Goal: Transaction & Acquisition: Download file/media

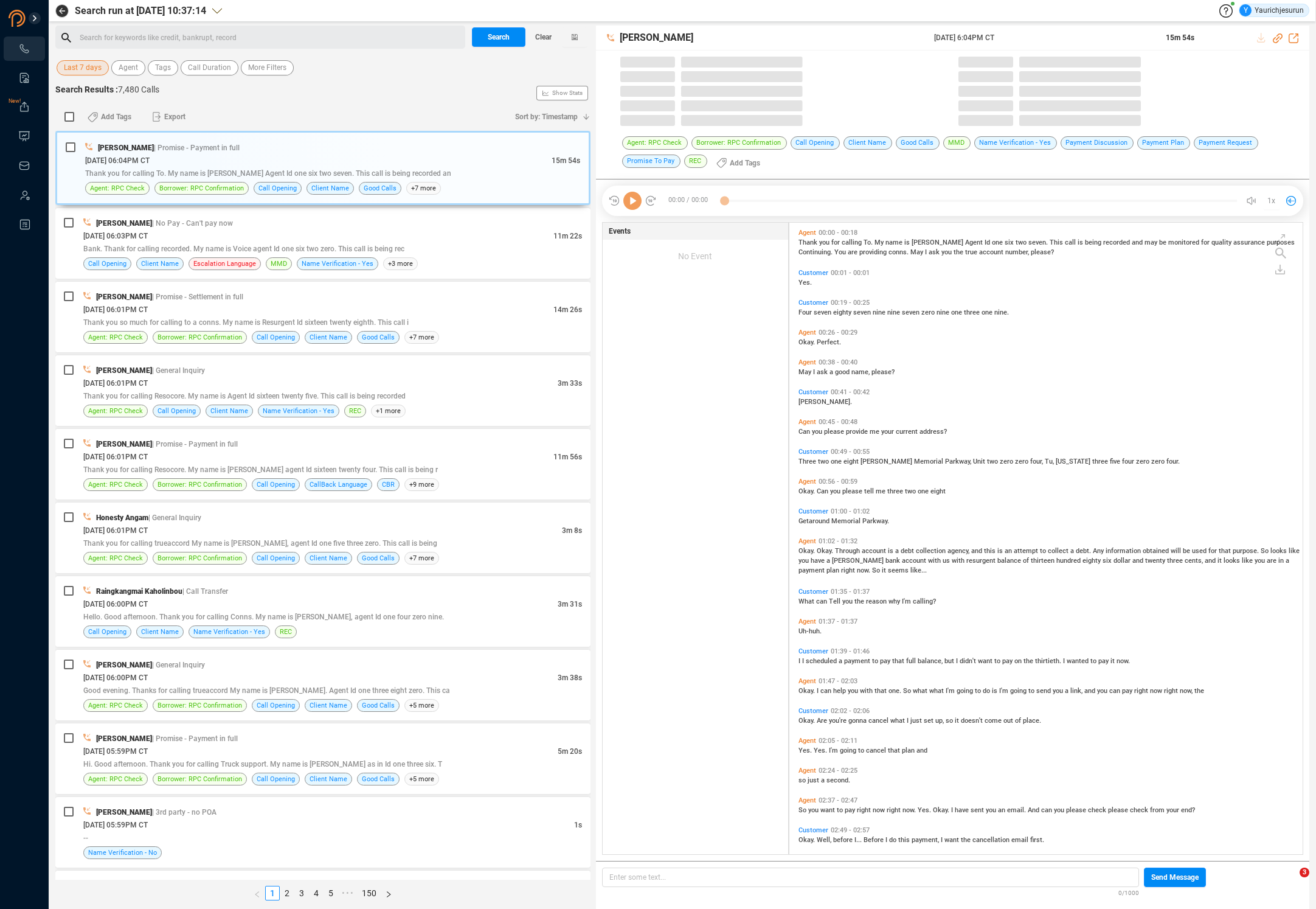
scroll to position [632, 508]
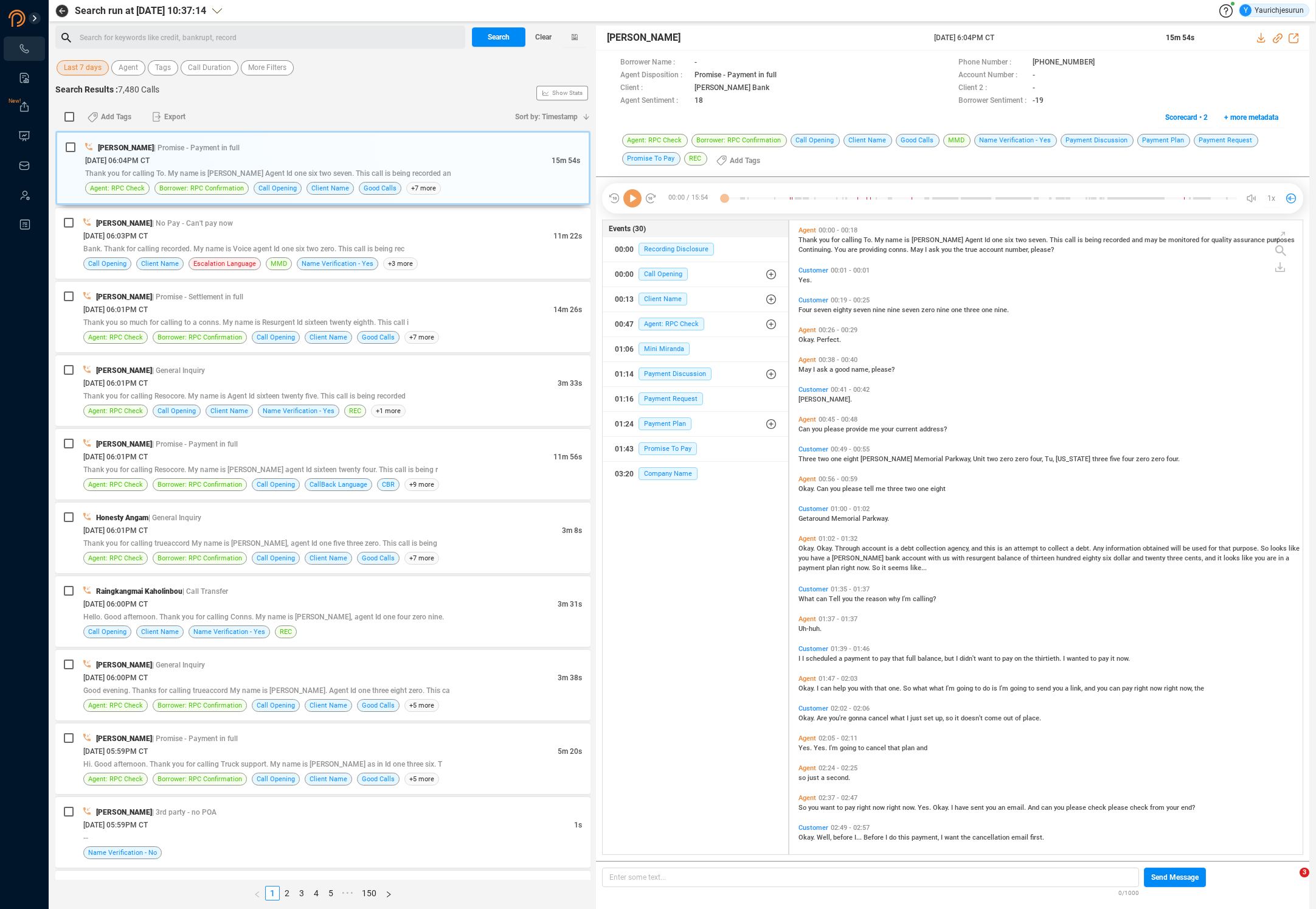
click at [73, 80] on div "Search for keywords like credit, bankrupt, record ﻿ Search Clear Last 7 days Ag…" at bounding box center [323, 467] width 535 height 884
click at [74, 76] on div "Last 7 days Agent Tags Call Duration More Filters" at bounding box center [323, 68] width 535 height 19
click at [80, 74] on span "Last 7 days" at bounding box center [83, 67] width 38 height 15
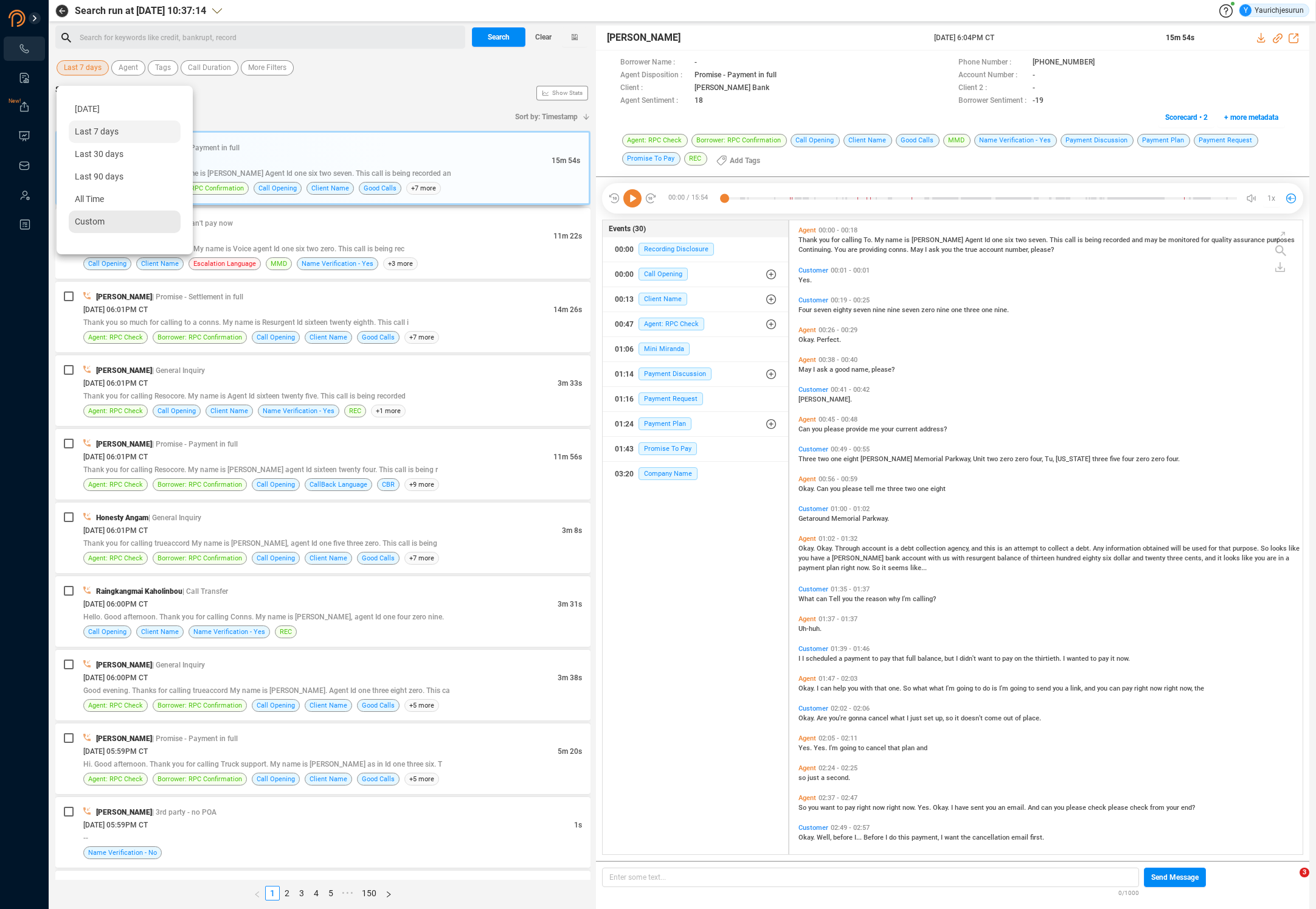
click at [84, 216] on div "Custom" at bounding box center [125, 222] width 112 height 23
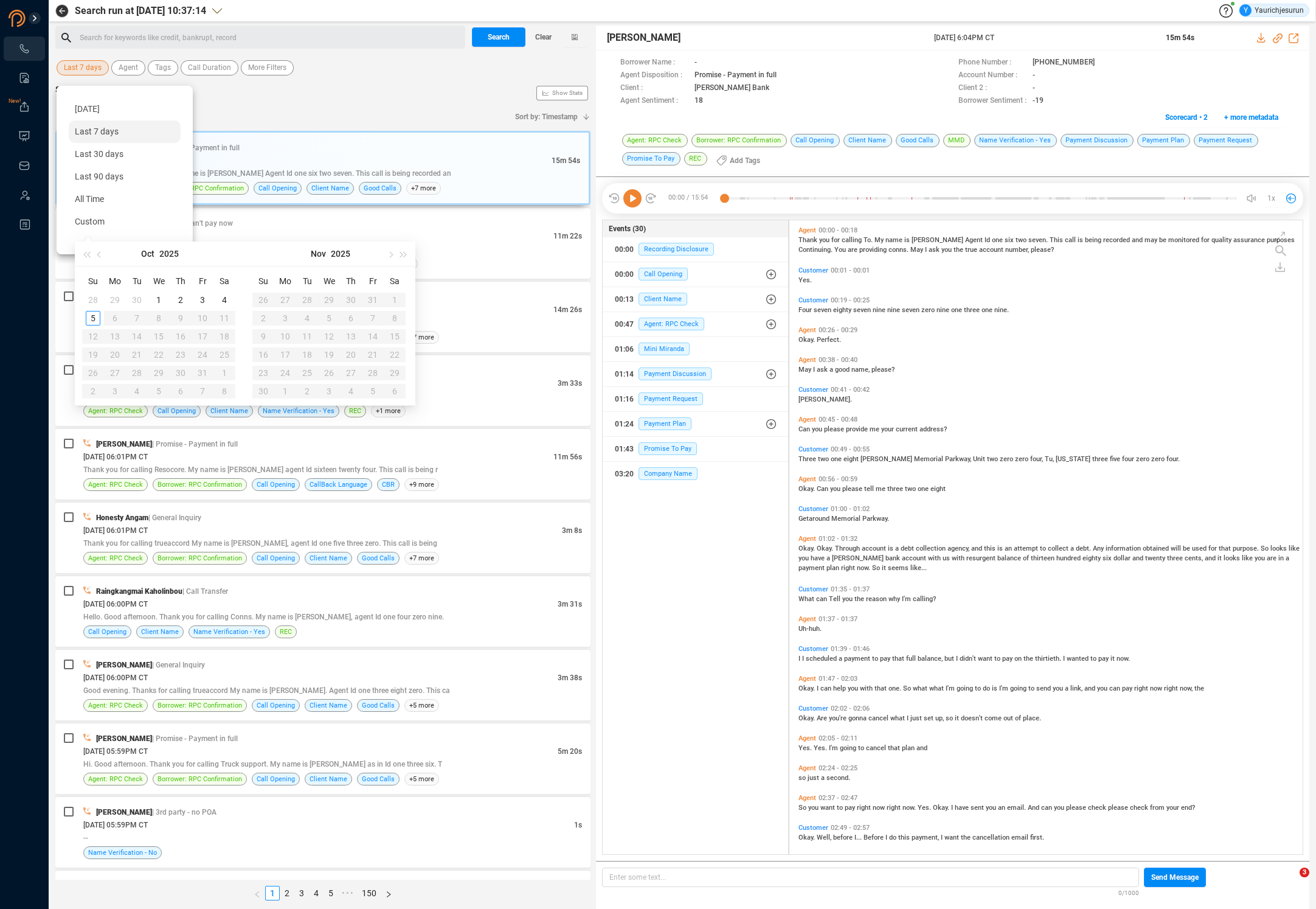
type input "[DATE]"
click at [96, 253] on button "button" at bounding box center [99, 254] width 13 height 24
type input "[DATE]"
click at [113, 295] on div "1" at bounding box center [114, 300] width 14 height 14
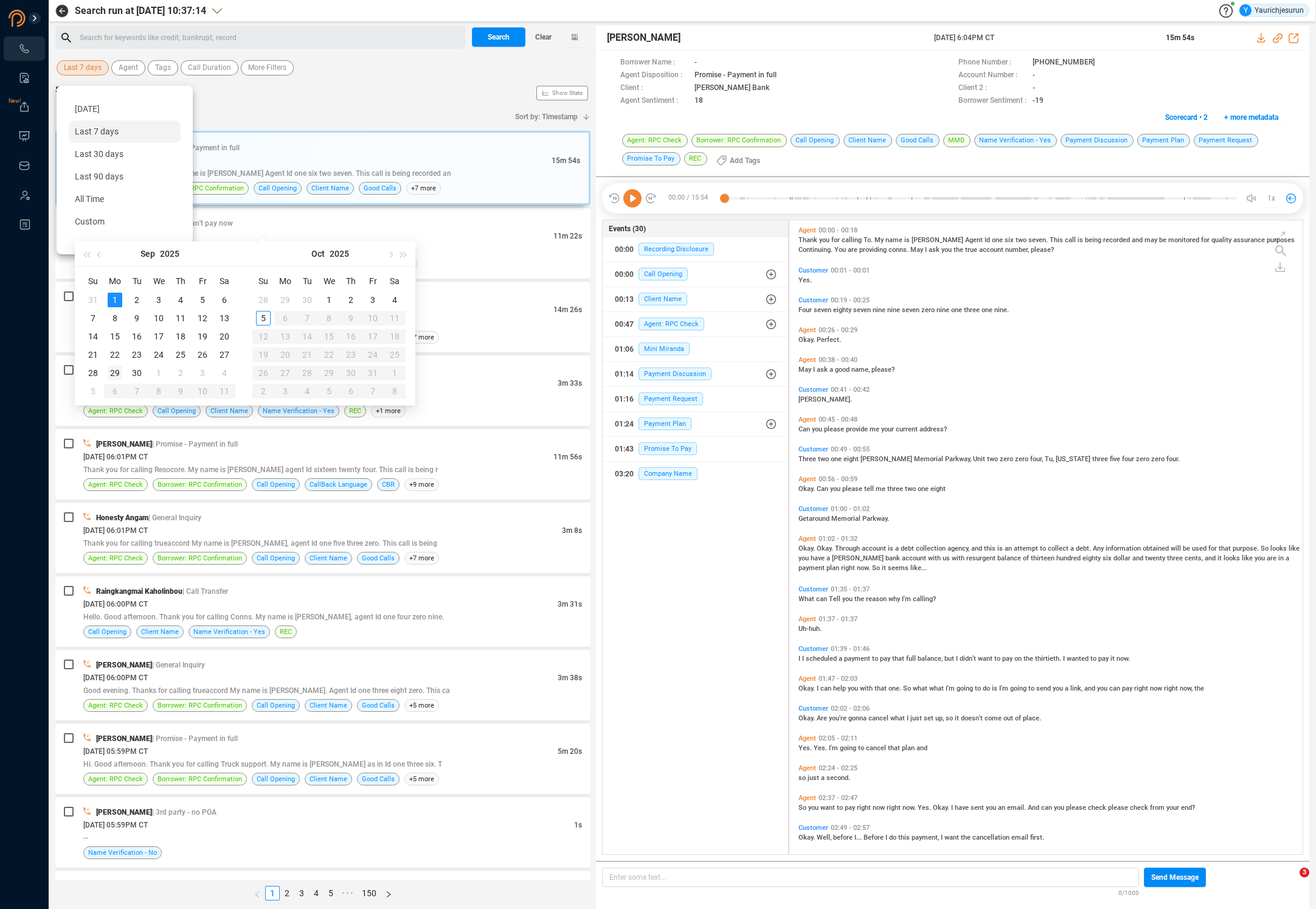
type input "[DATE]"
click at [136, 375] on div "30" at bounding box center [137, 373] width 14 height 14
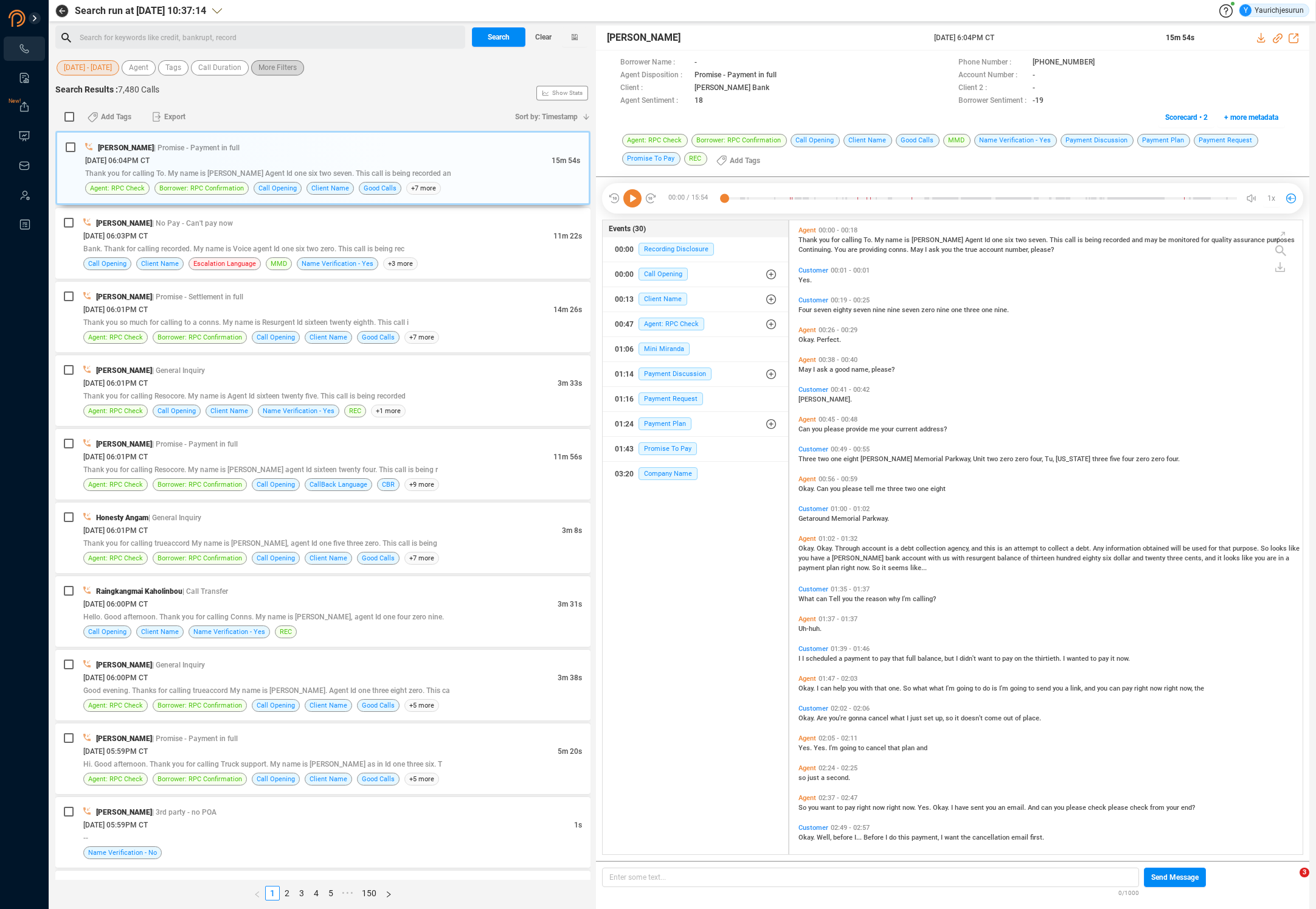
click at [272, 70] on span "More Filters" at bounding box center [277, 67] width 39 height 15
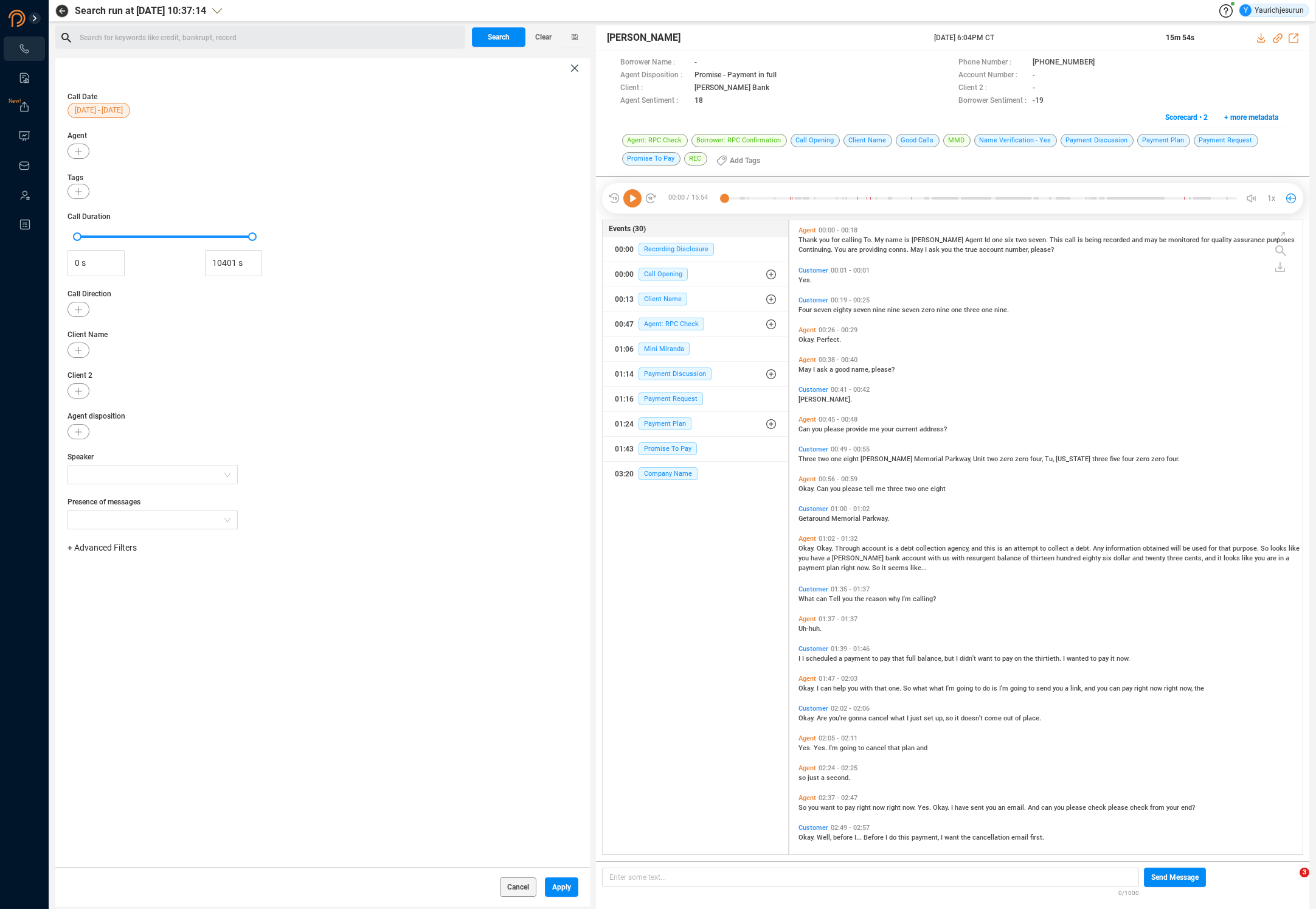
click at [122, 550] on span "+ Advanced Filters" at bounding box center [103, 547] width 69 height 9
click at [122, 649] on span "Phone Number" at bounding box center [108, 649] width 57 height 9
click at [205, 581] on div "Enter a comma separated list ﻿" at bounding box center [189, 586] width 231 height 26
click at [559, 881] on span "Apply" at bounding box center [562, 887] width 19 height 20
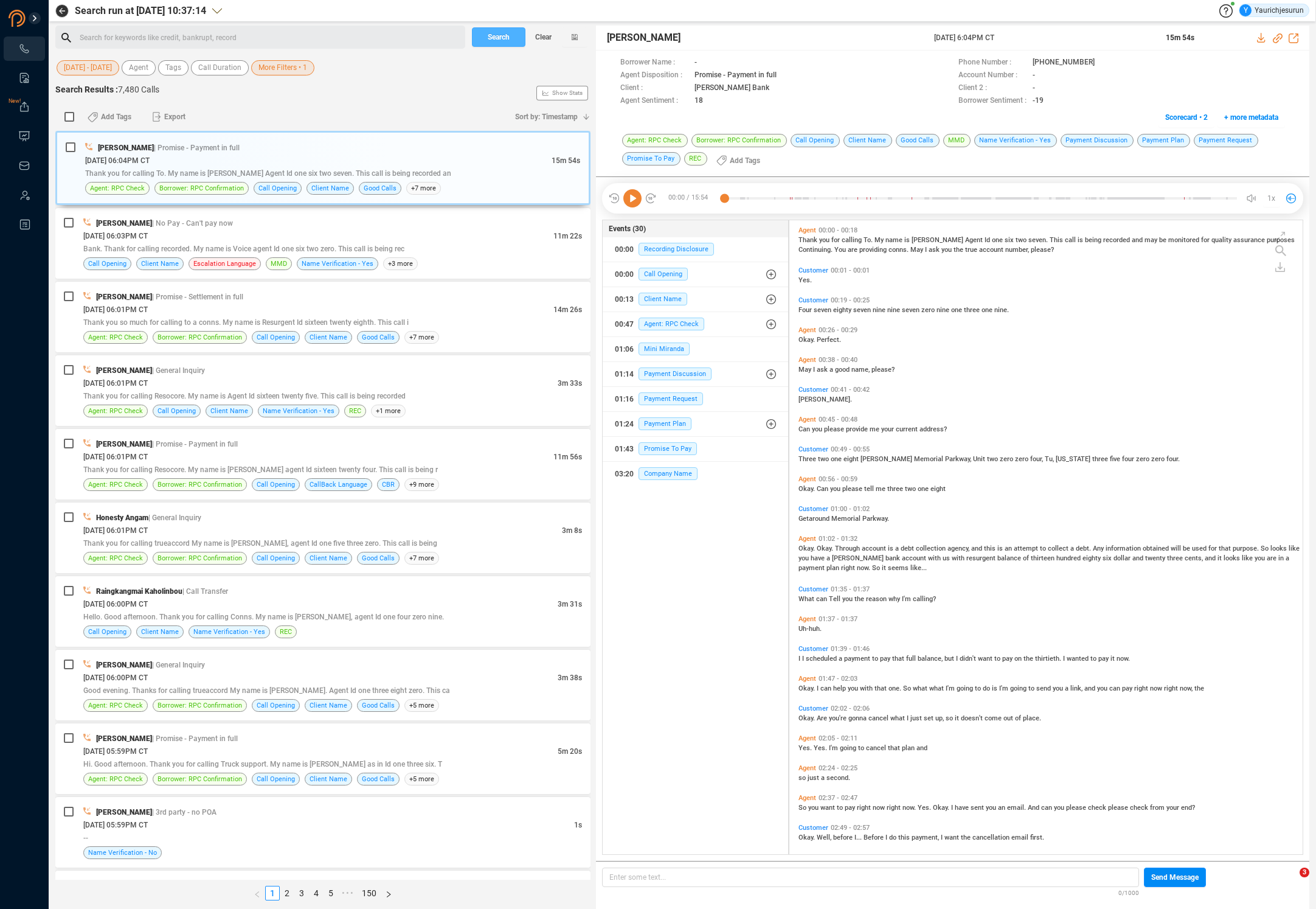
click at [502, 34] on span "Search" at bounding box center [499, 37] width 22 height 20
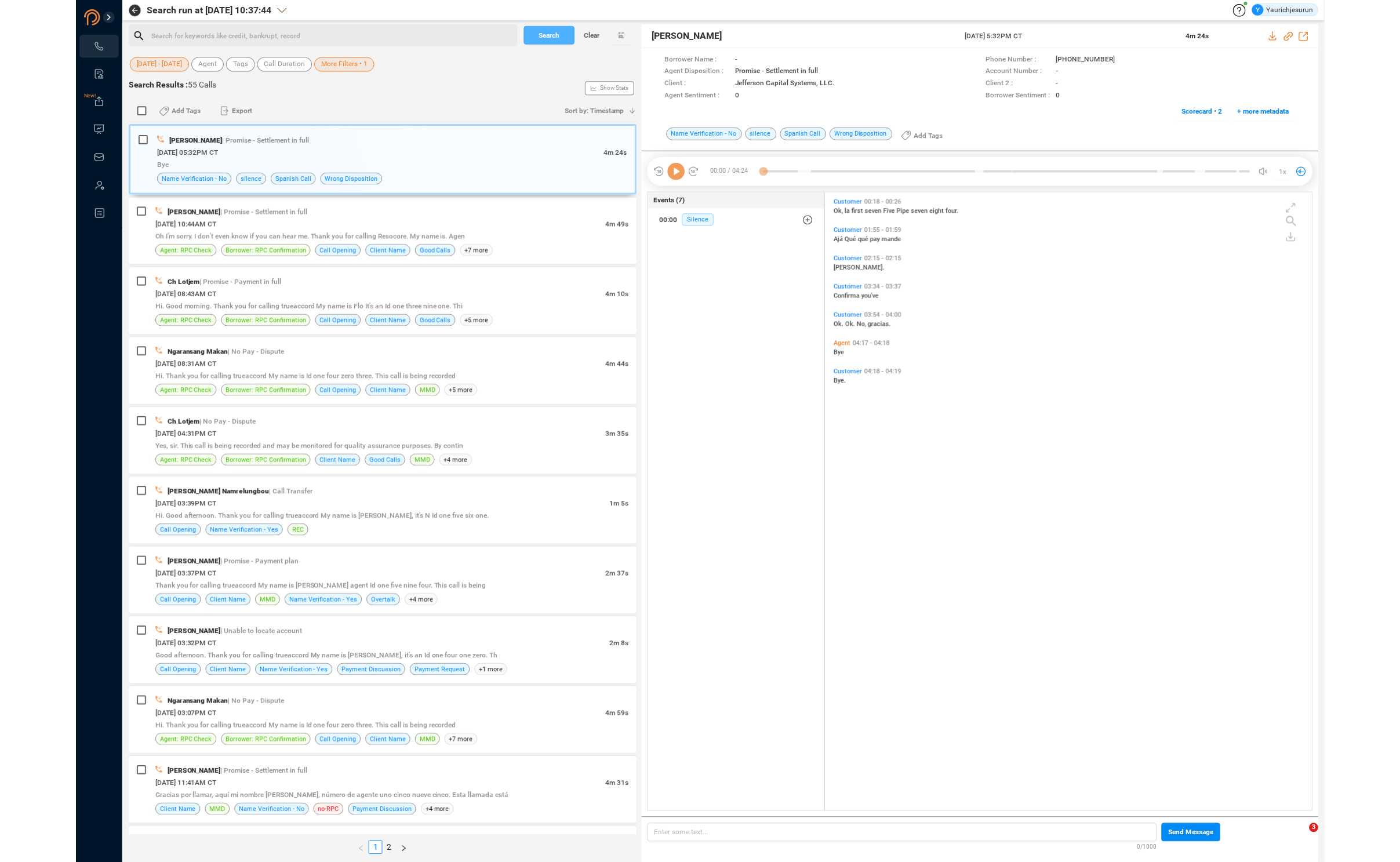
scroll to position [618, 484]
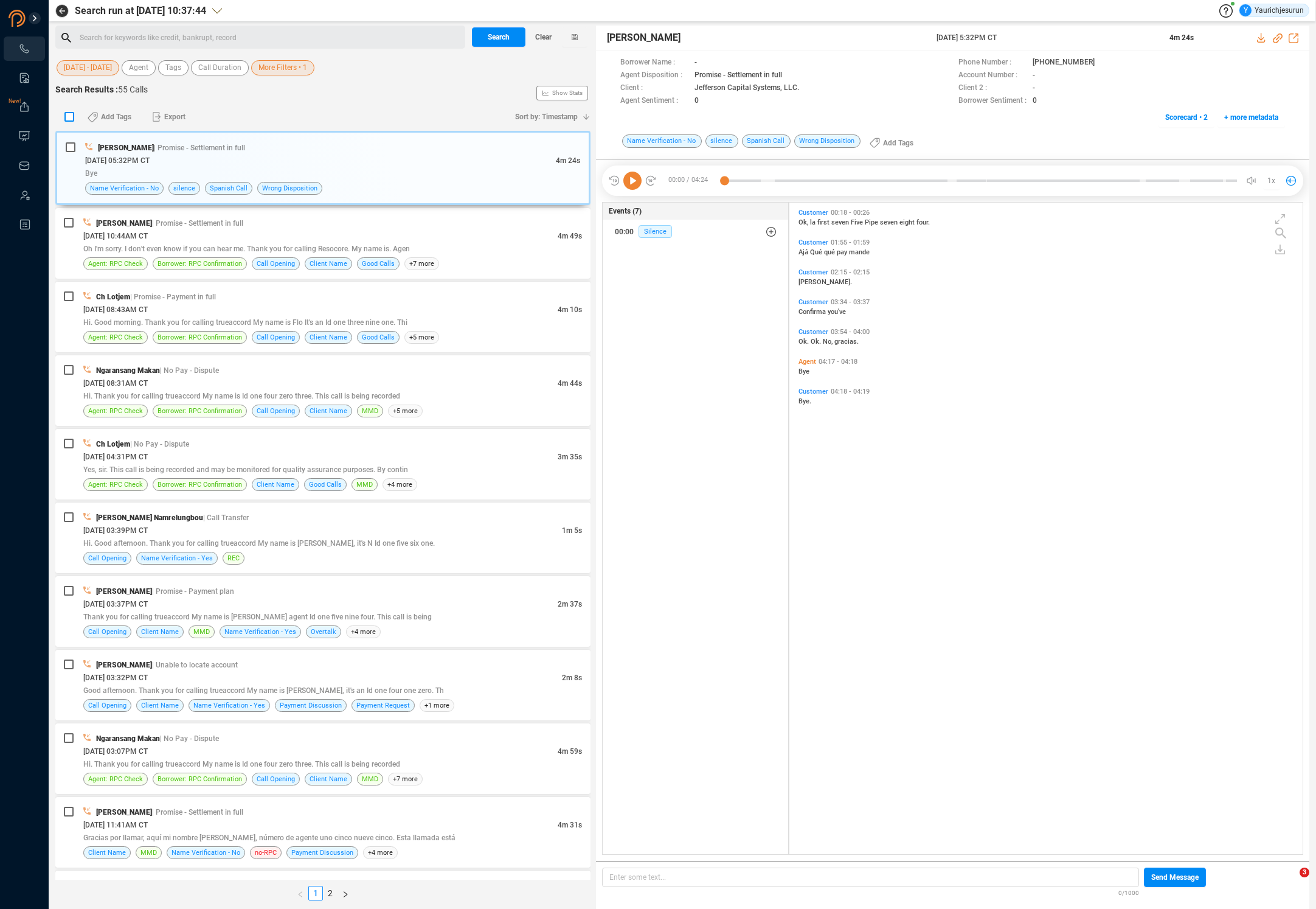
click at [70, 118] on input "checkbox" at bounding box center [69, 117] width 9 height 9
checkbox input "true"
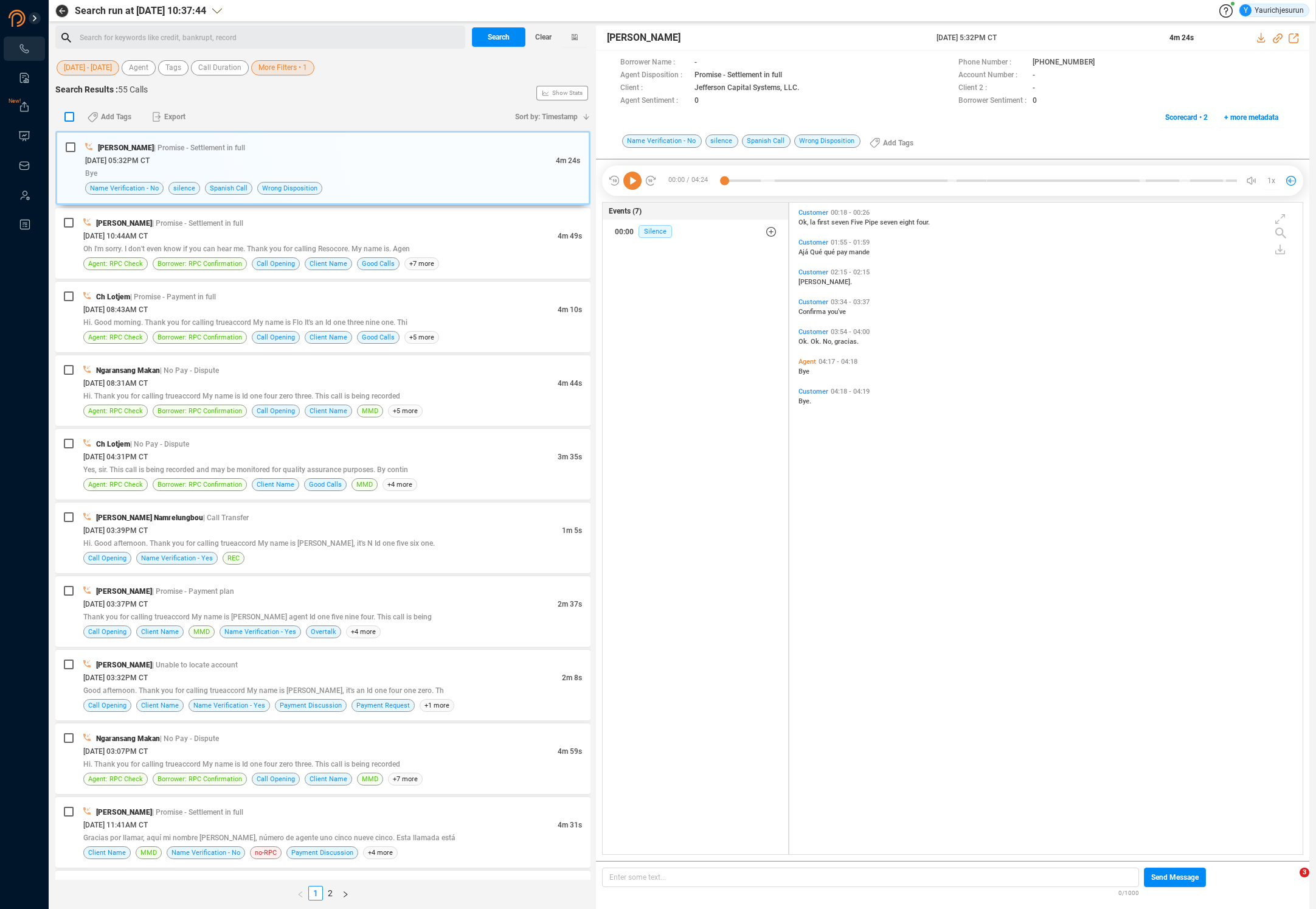
checkbox input "true"
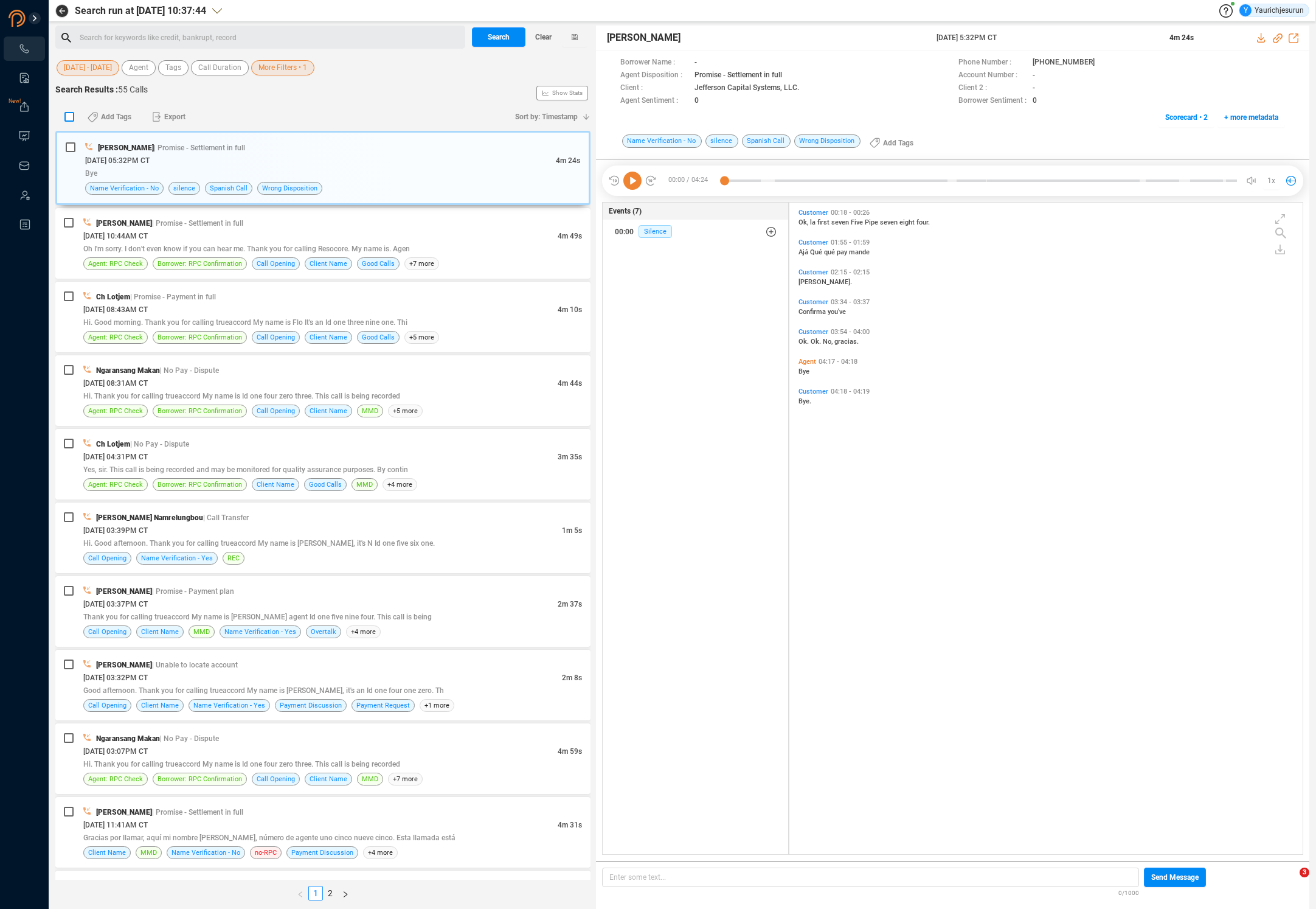
checkbox input "true"
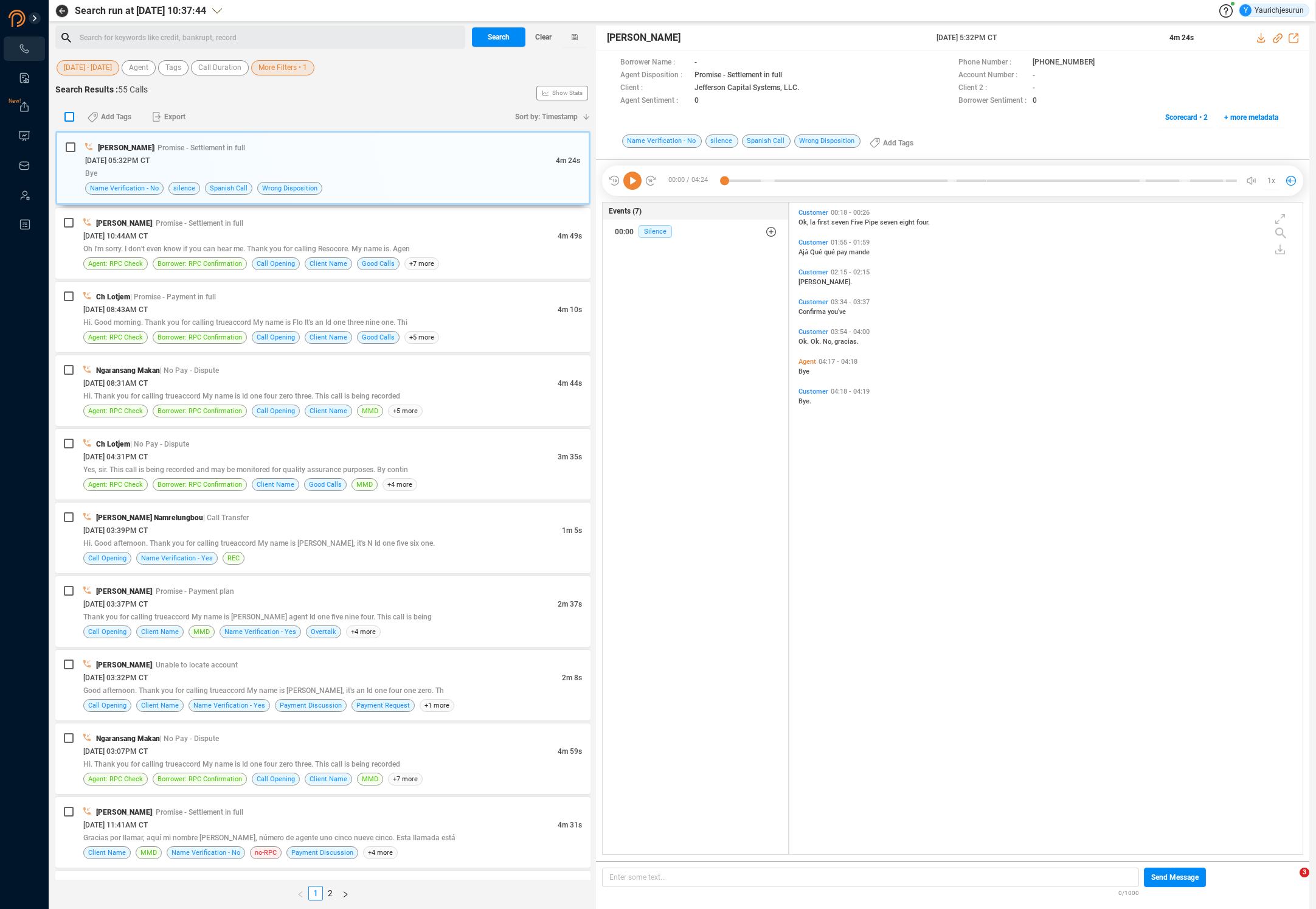
checkbox input "true"
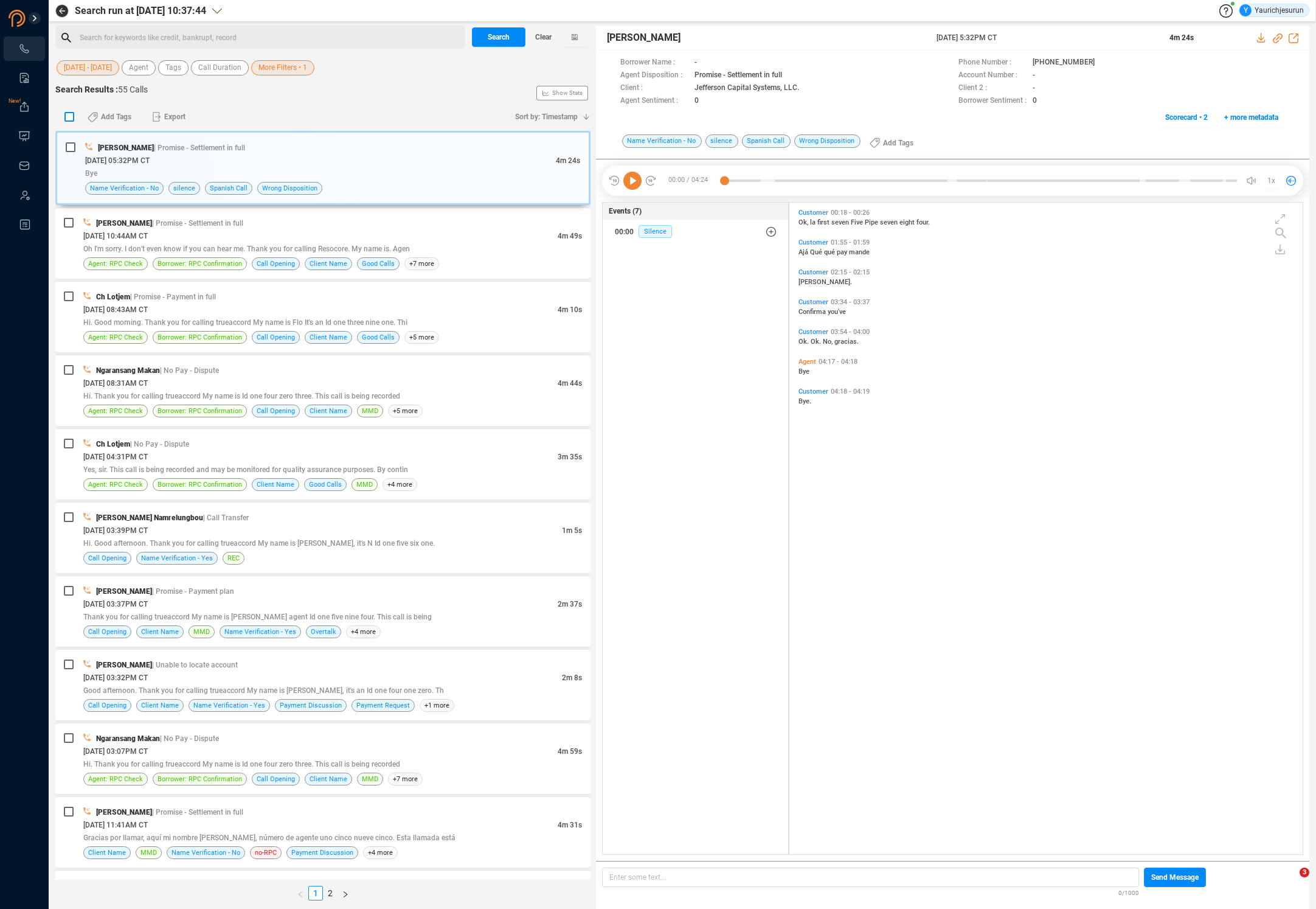
checkbox input "true"
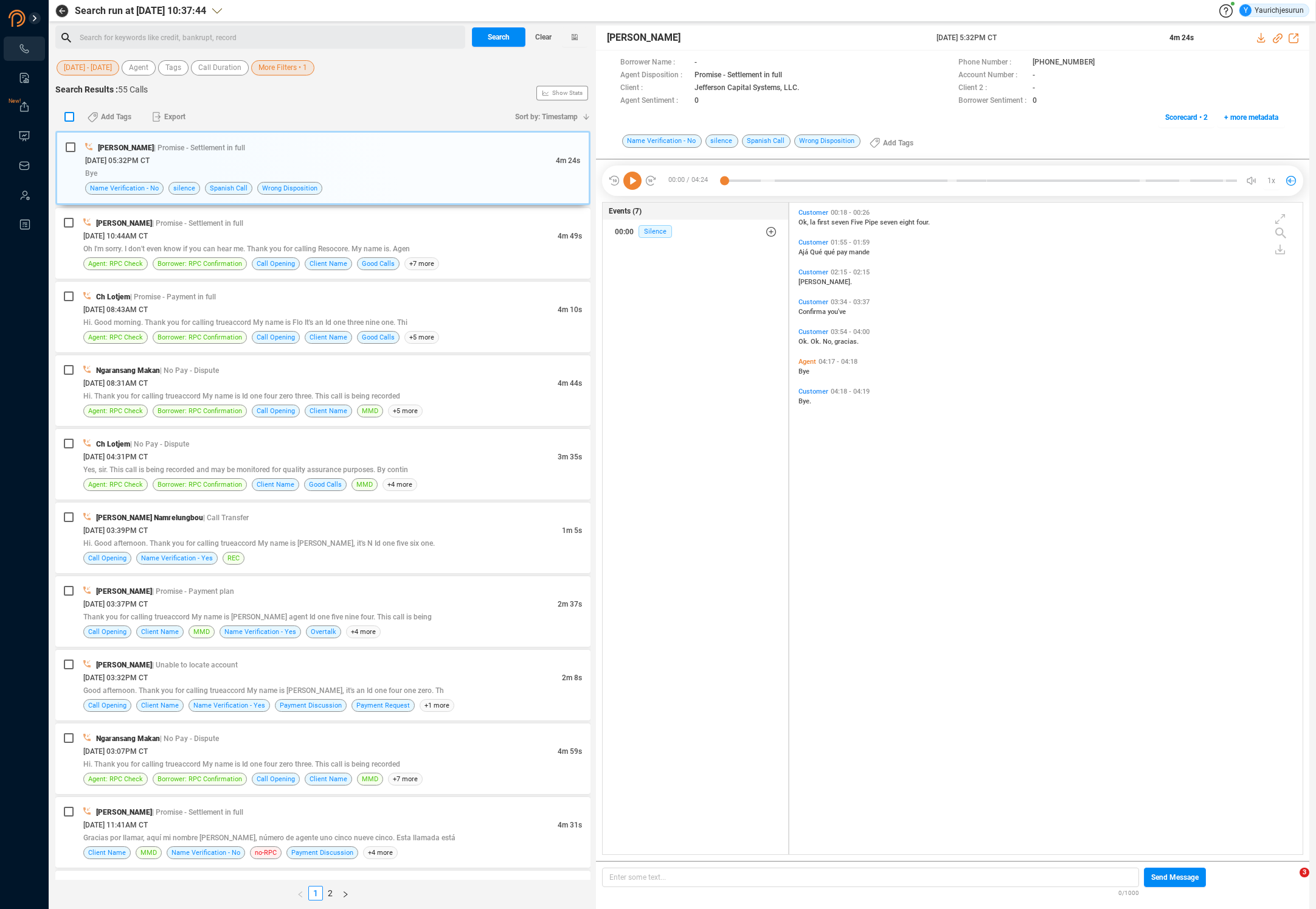
checkbox input "true"
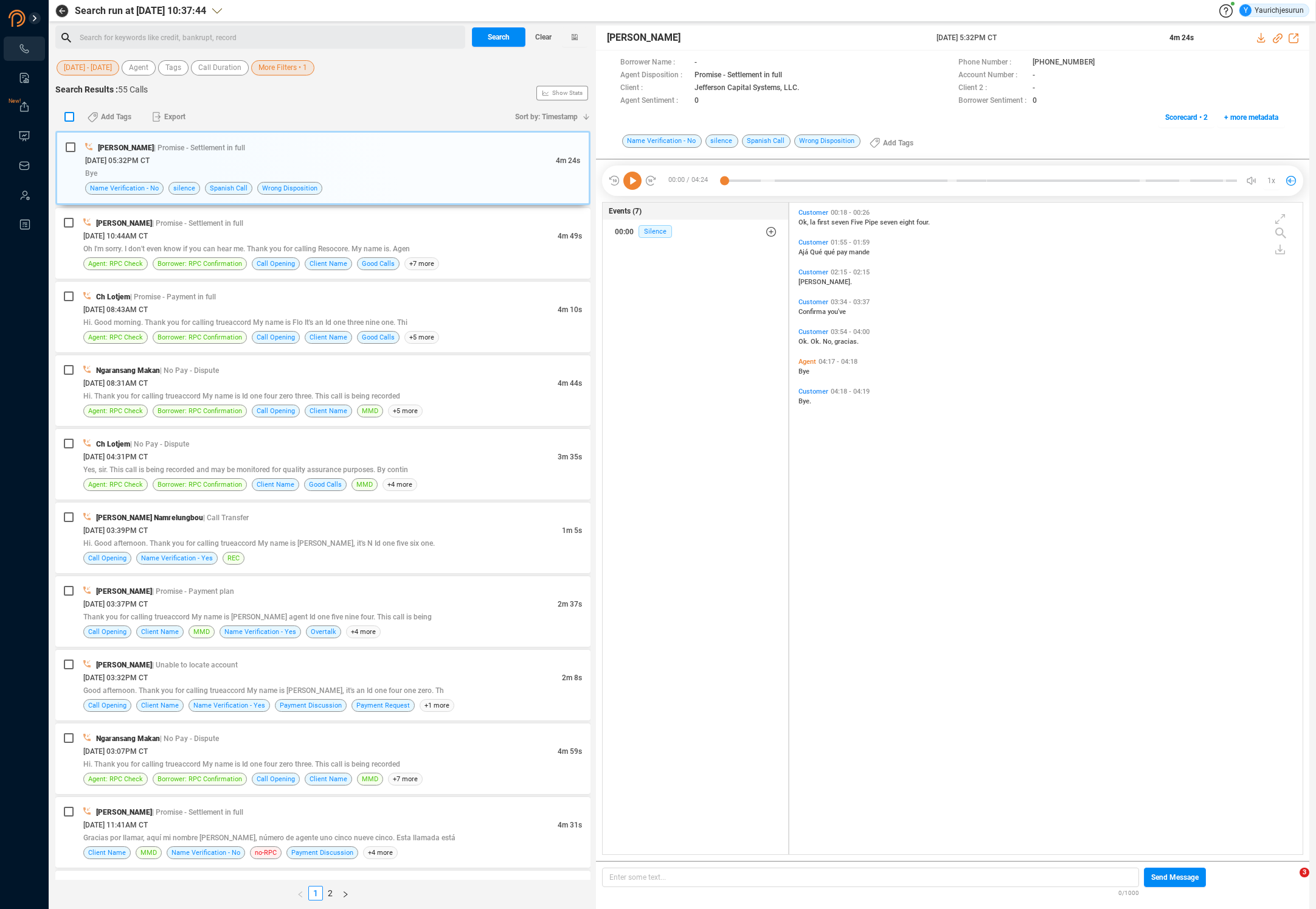
checkbox input "true"
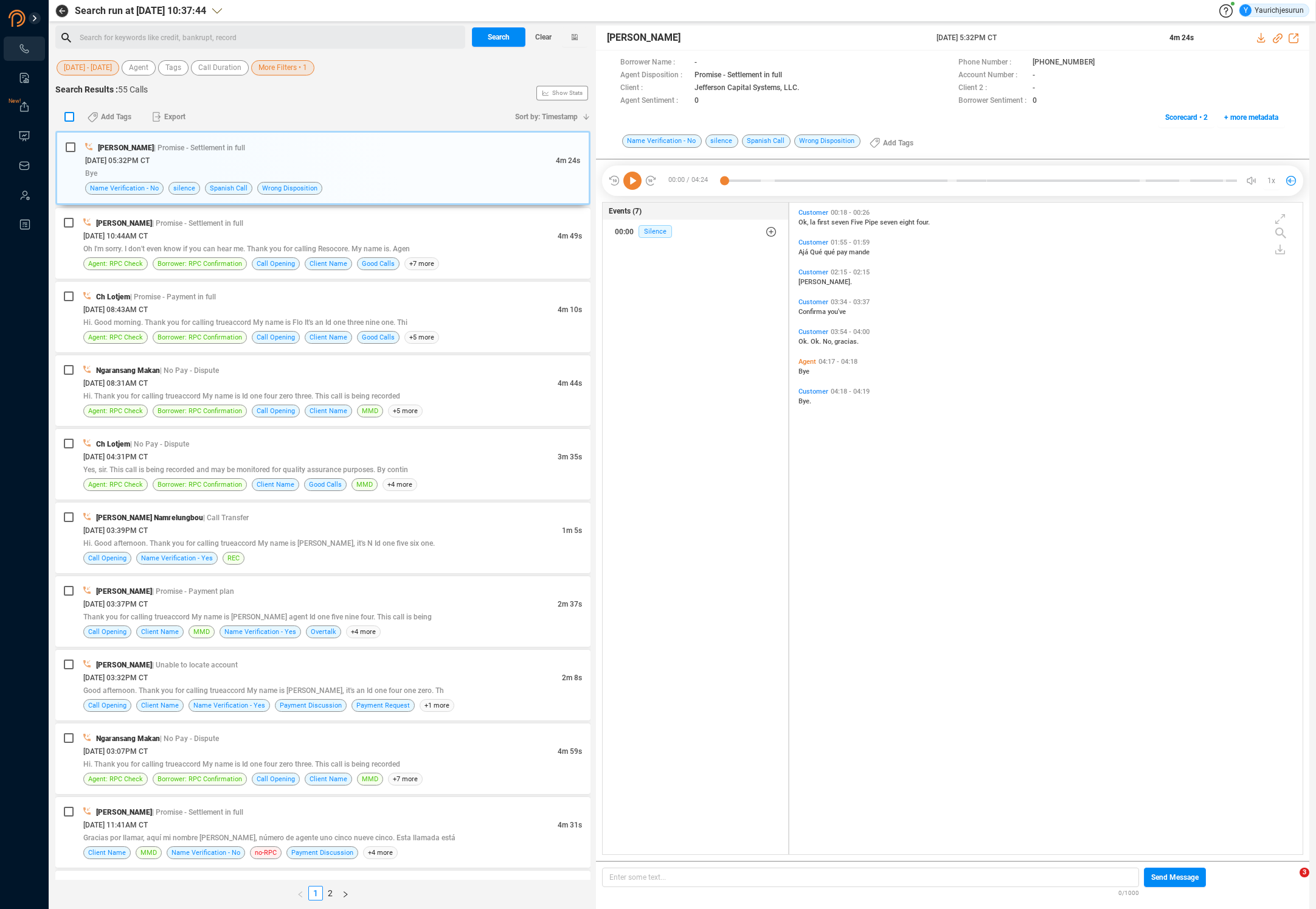
checkbox input "true"
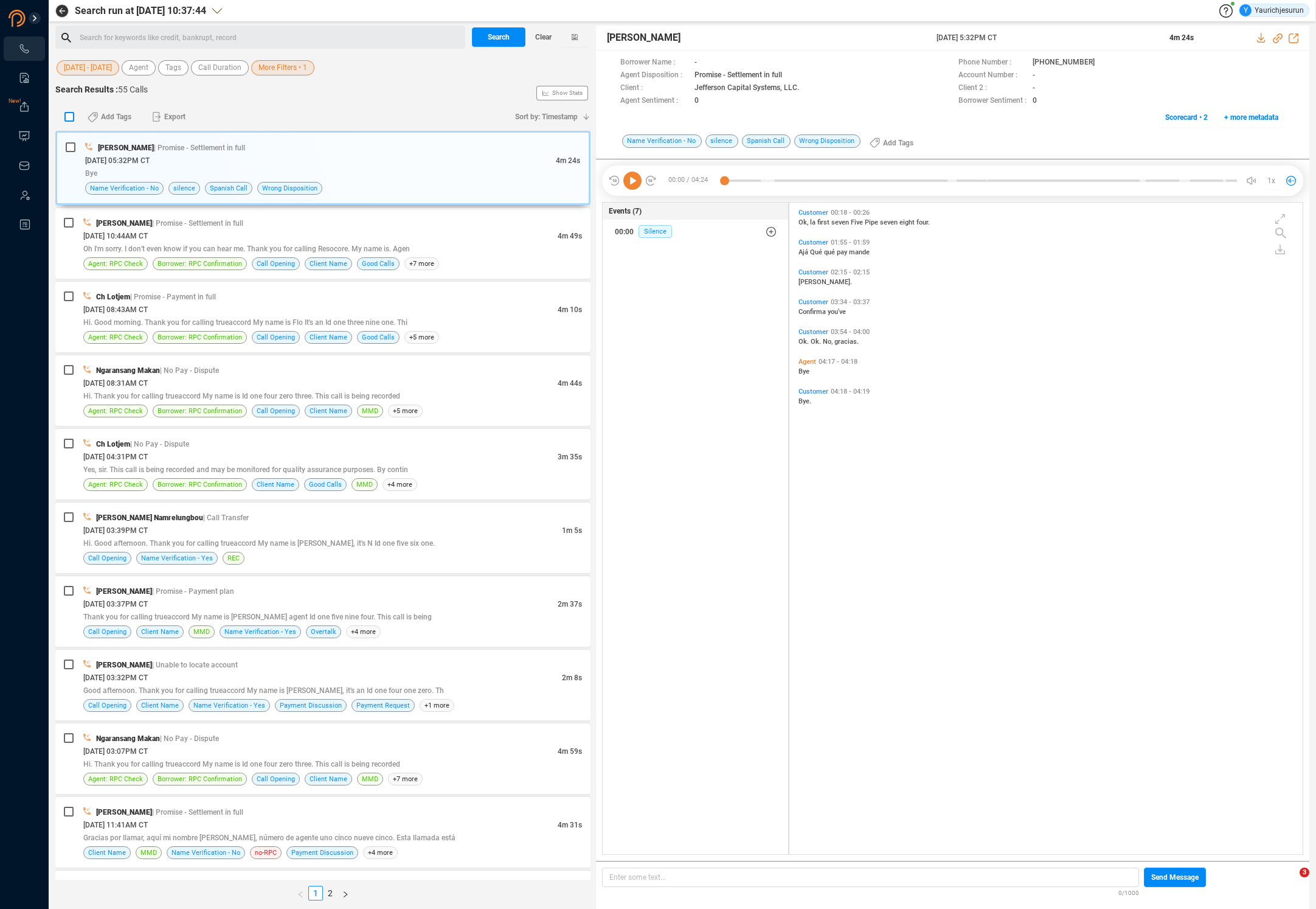
checkbox input "true"
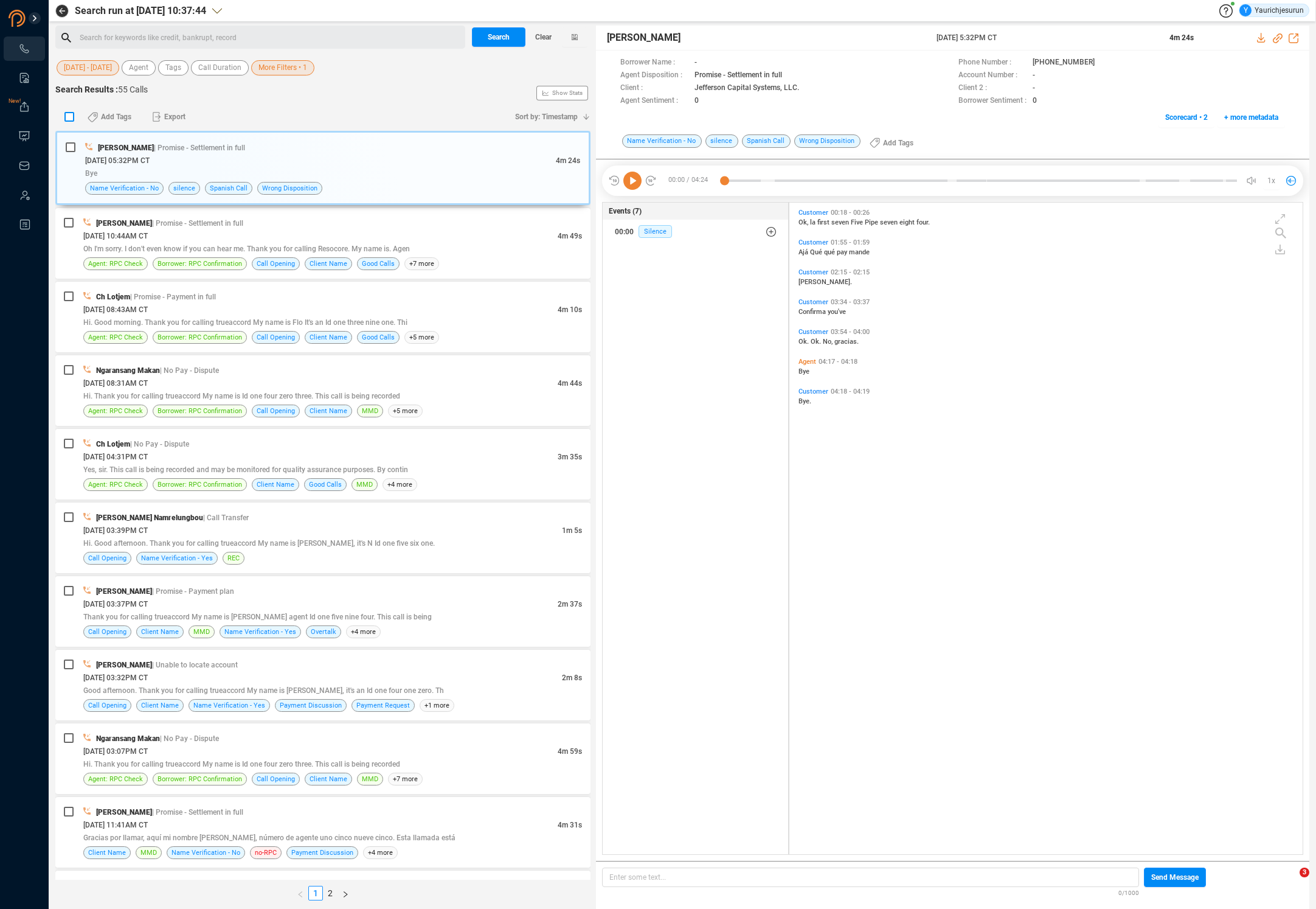
checkbox input "true"
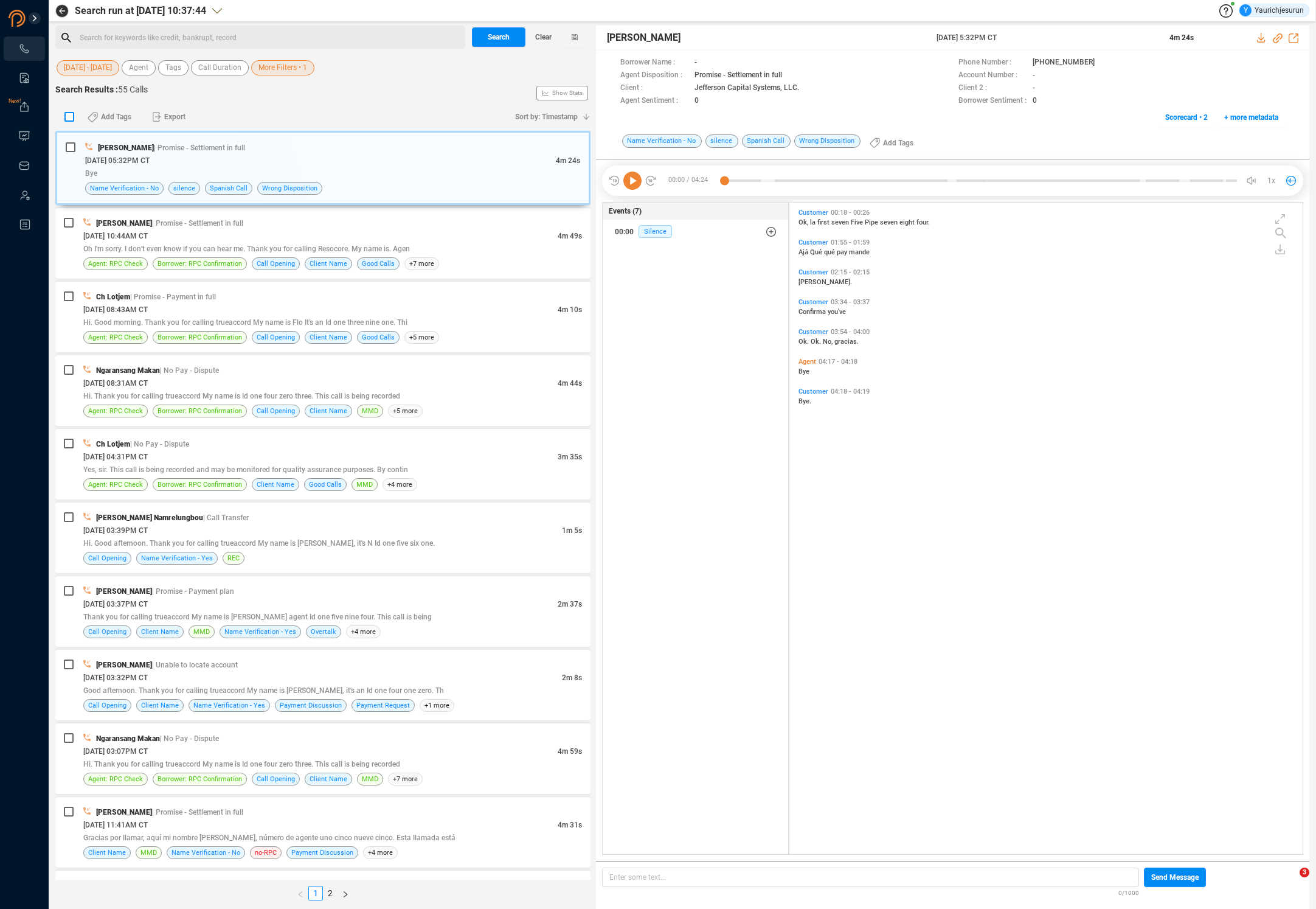
checkbox input "true"
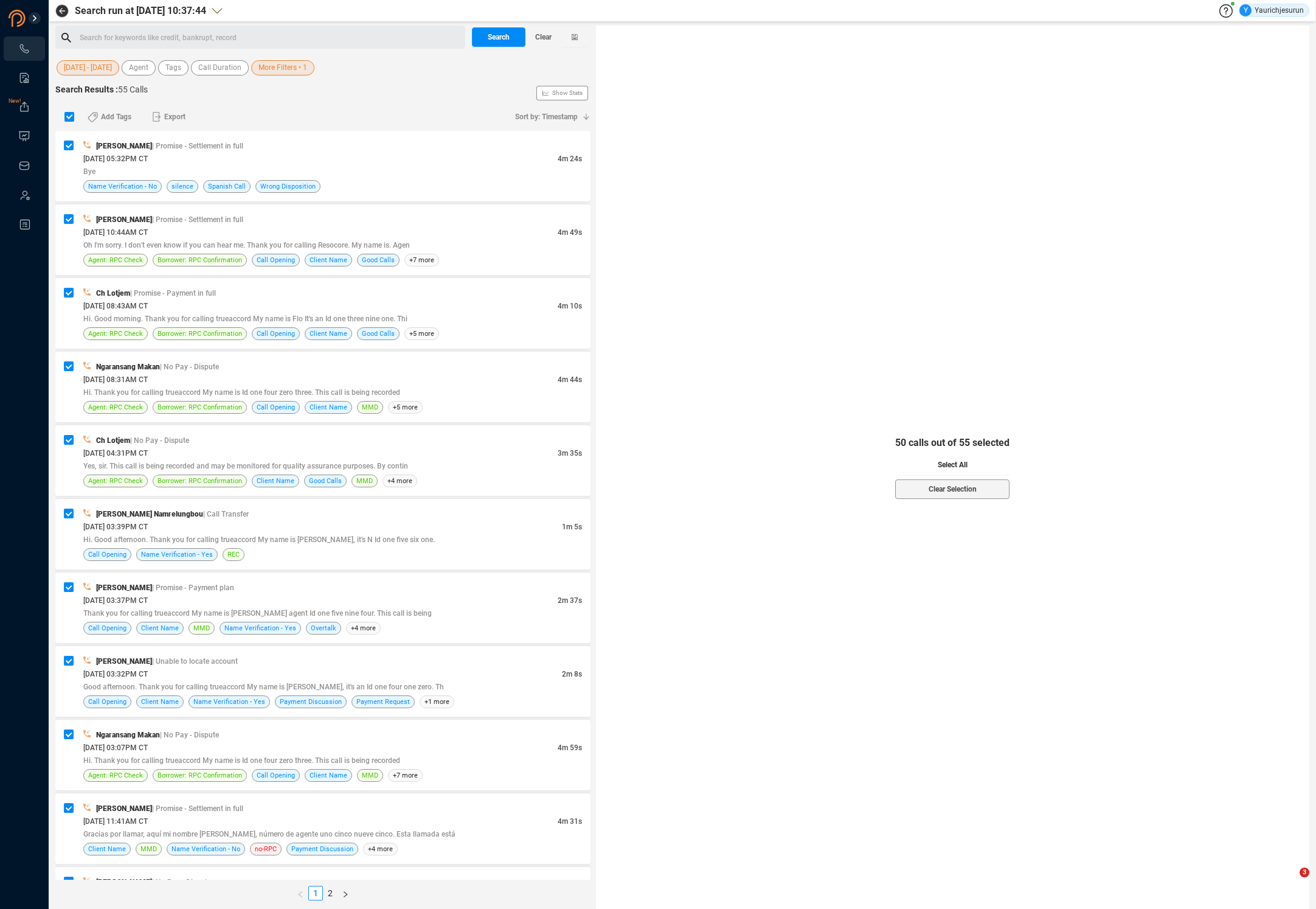
click at [939, 471] on span "Select All" at bounding box center [953, 464] width 30 height 20
click at [160, 116] on icon "button" at bounding box center [156, 117] width 8 height 9
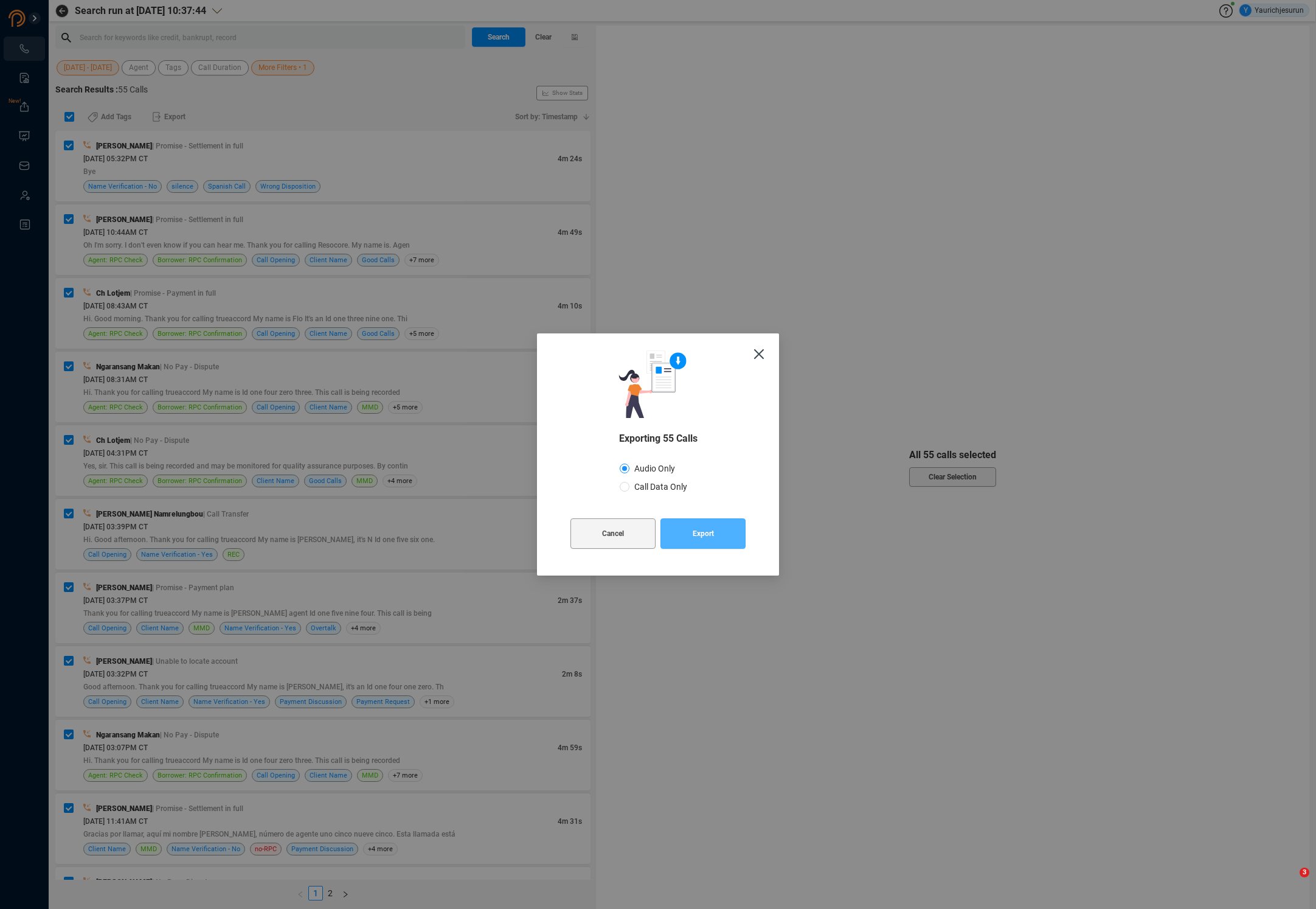
click at [688, 541] on button "Export" at bounding box center [703, 534] width 85 height 31
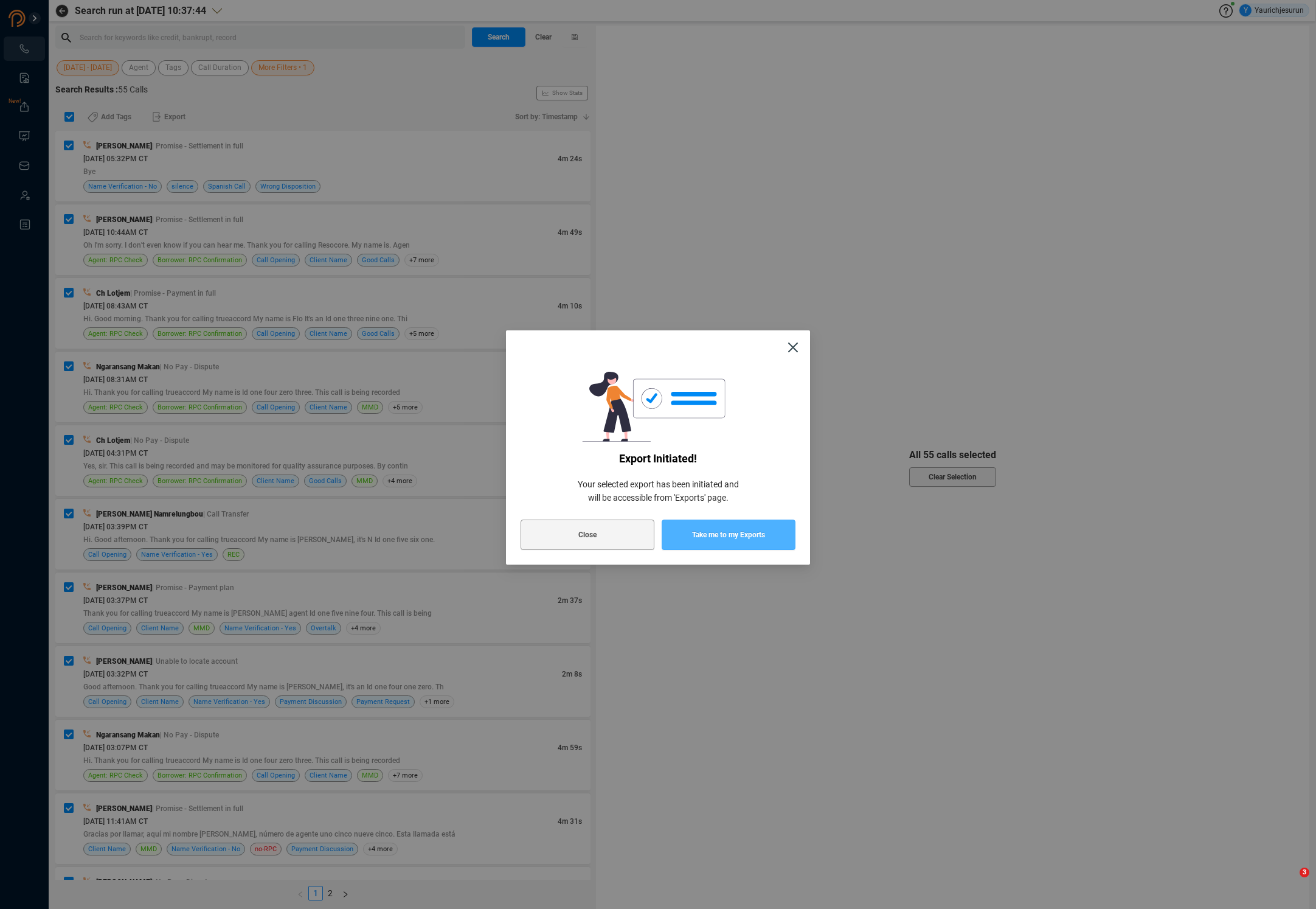
click at [729, 524] on span "Take me to my Exports" at bounding box center [729, 535] width 73 height 31
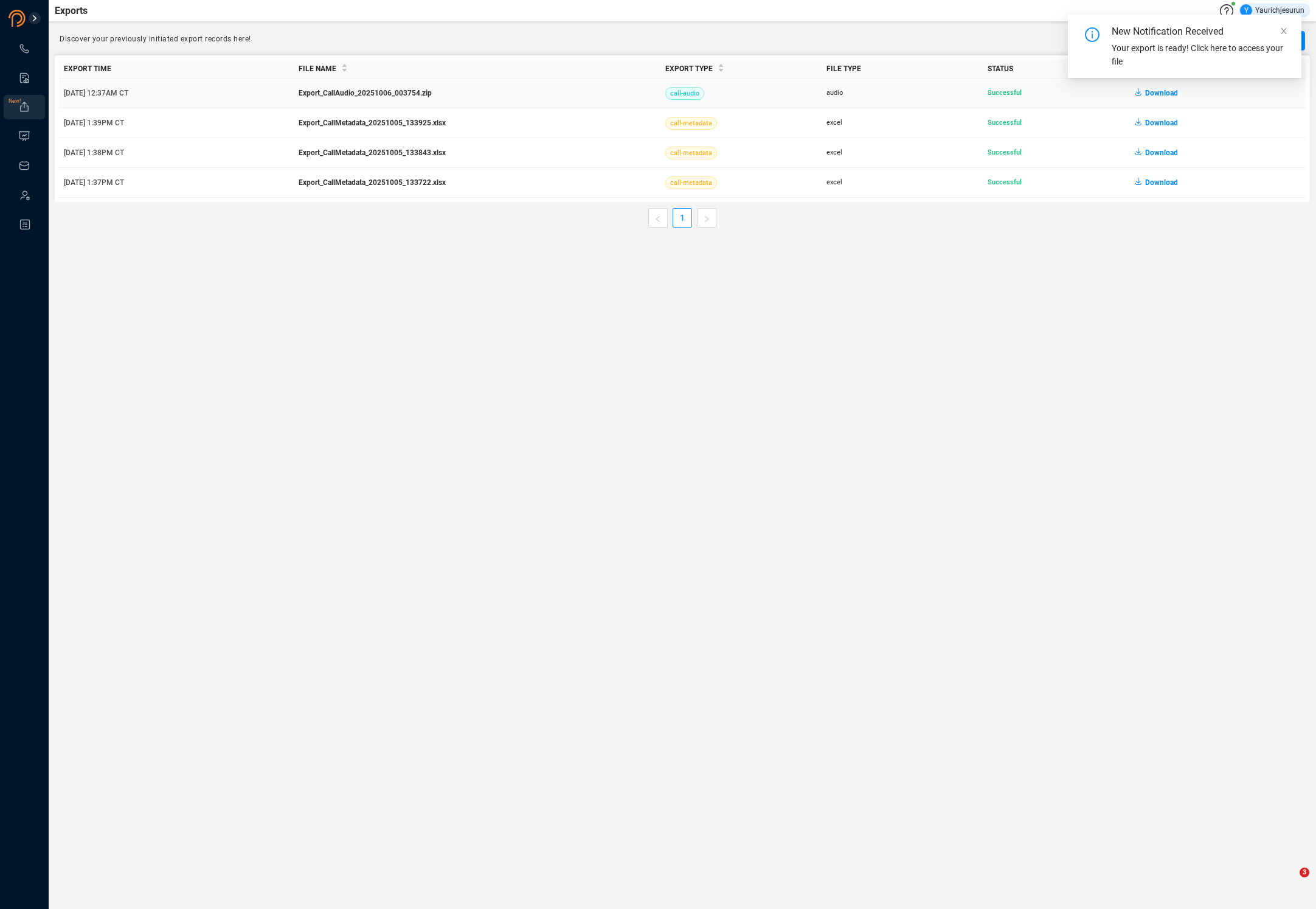
click at [1147, 88] on span "Download" at bounding box center [1162, 93] width 33 height 20
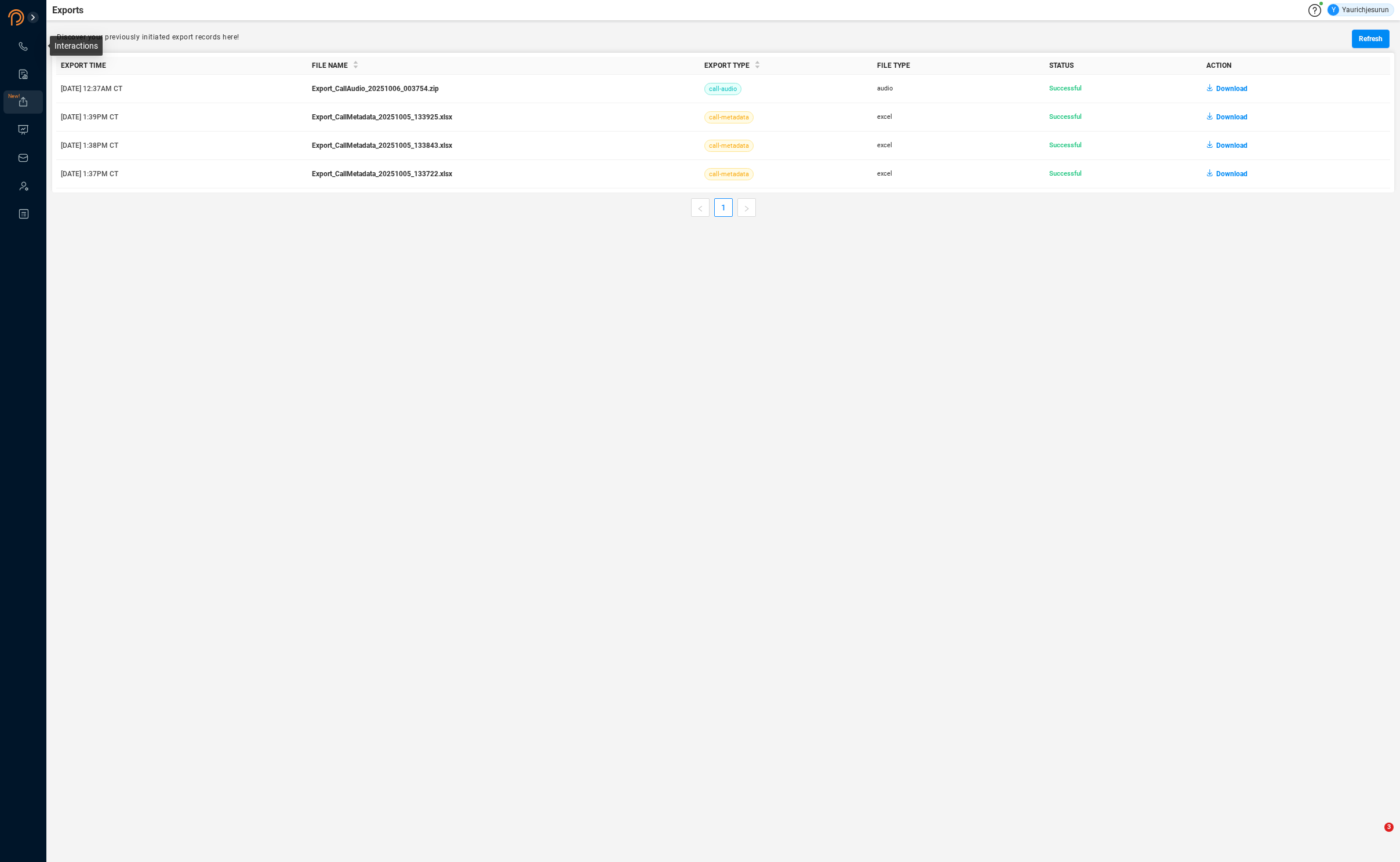
click at [23, 52] on link at bounding box center [23, 46] width 11 height 11
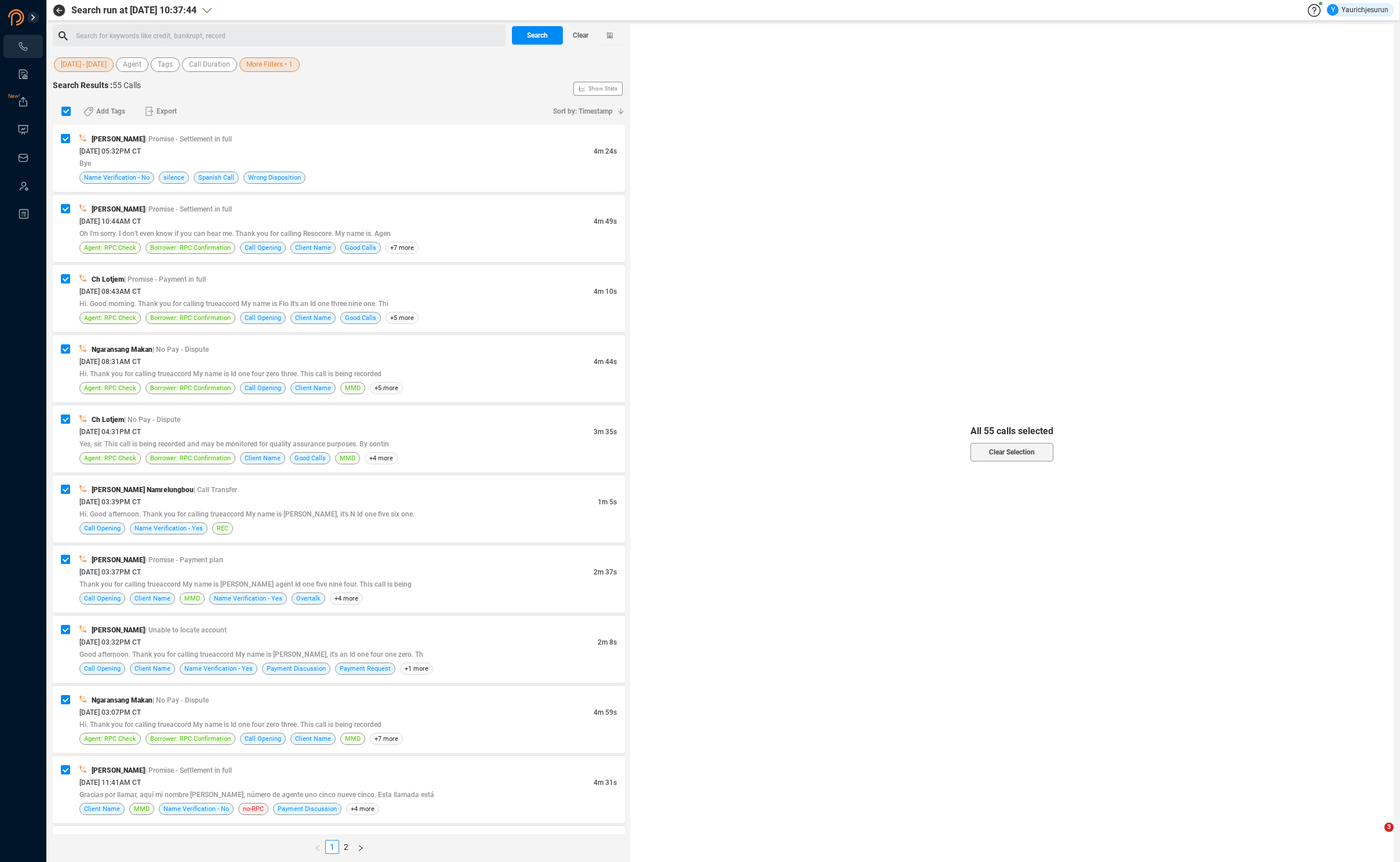
click at [96, 63] on span "[DATE] - [DATE]" at bounding box center [84, 64] width 46 height 14
click at [80, 211] on span "Custom" at bounding box center [86, 211] width 29 height 9
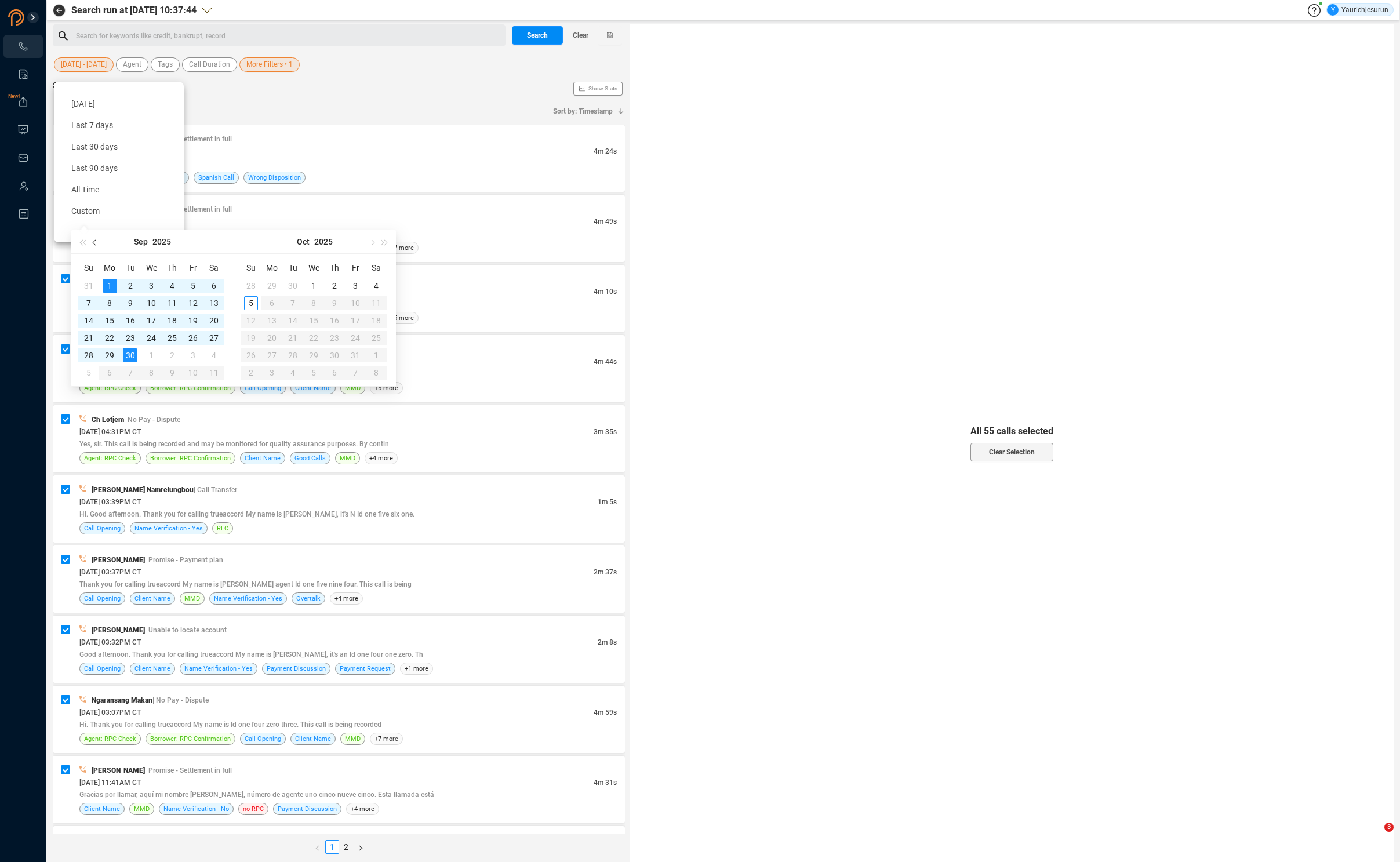
click at [97, 245] on button "button" at bounding box center [95, 241] width 13 height 23
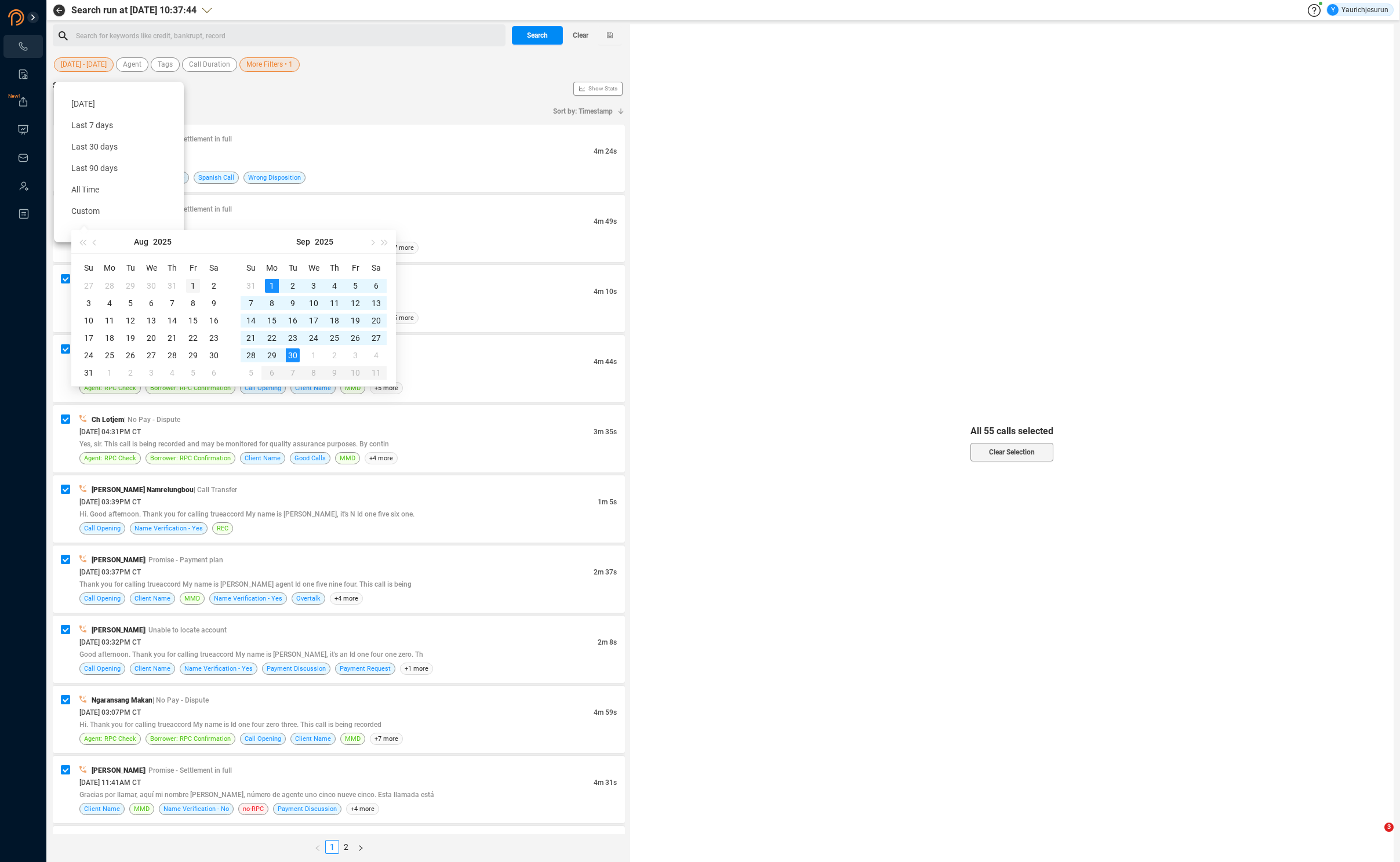
type input "[DATE]"
click at [191, 287] on div "1" at bounding box center [193, 286] width 14 height 14
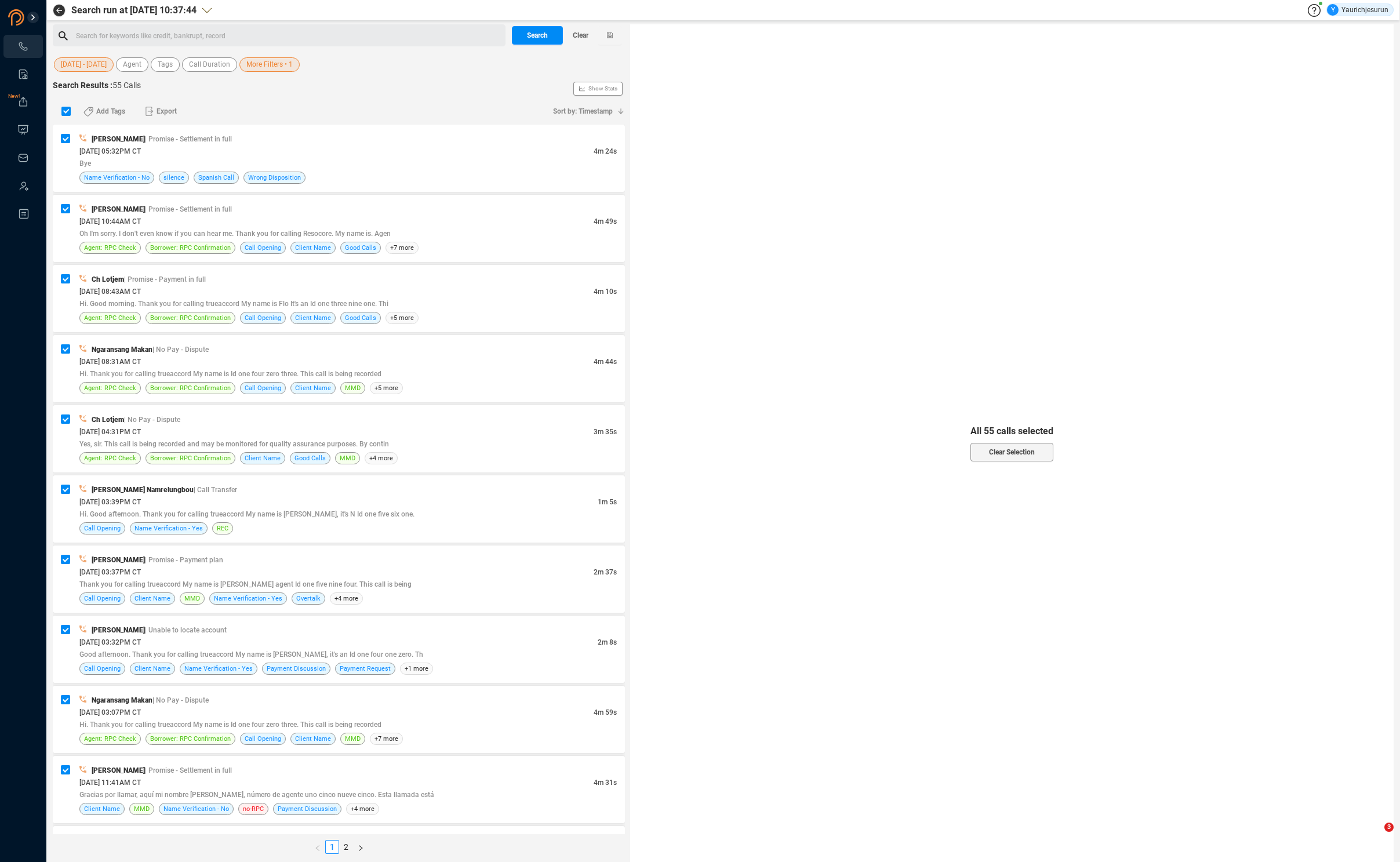
click at [79, 68] on span "[DATE] - [DATE]" at bounding box center [84, 64] width 46 height 14
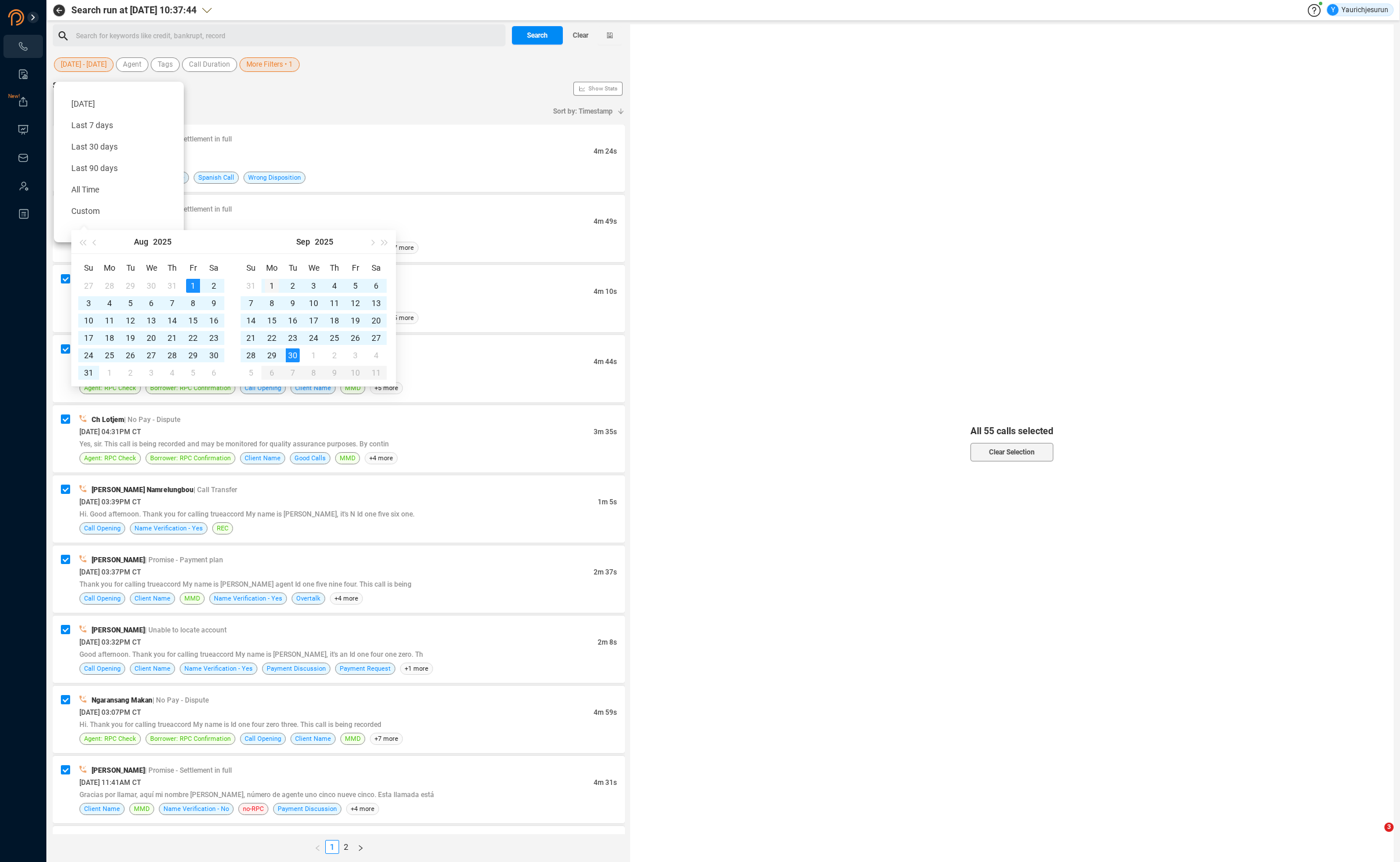
type input "[DATE]"
click at [274, 290] on div "1" at bounding box center [272, 286] width 14 height 14
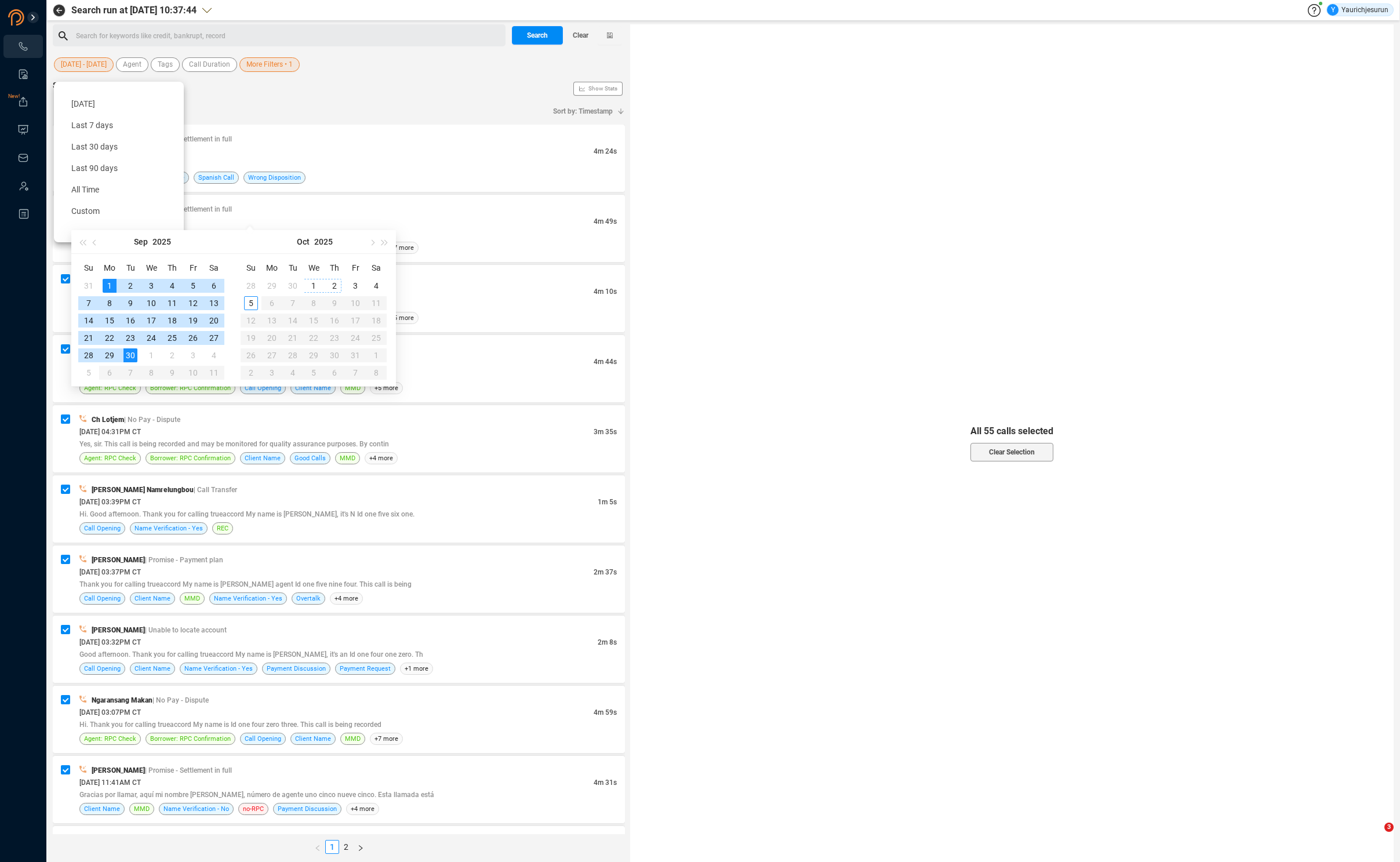
type input "[DATE]"
click at [131, 351] on div "30" at bounding box center [130, 355] width 14 height 14
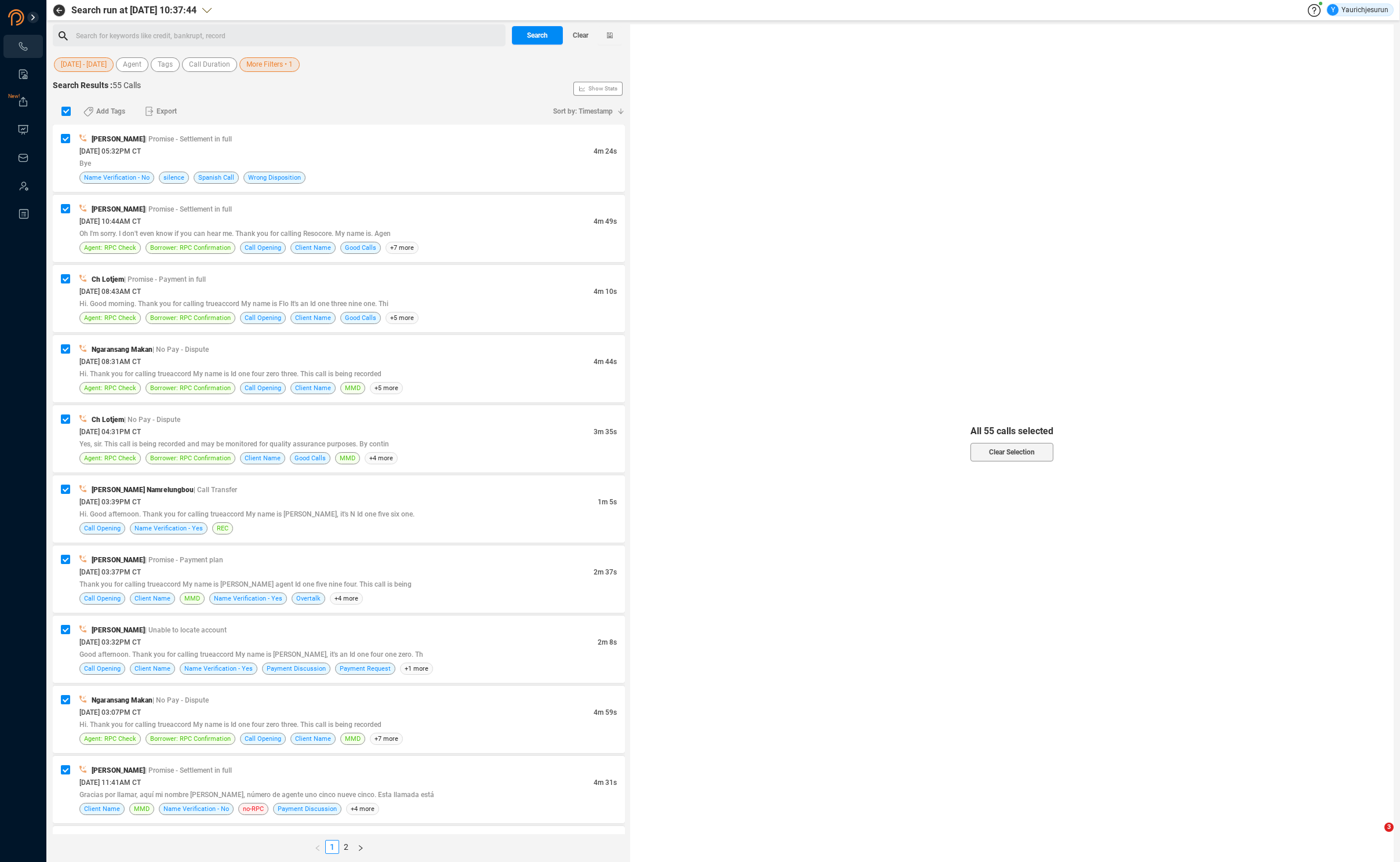
click at [259, 66] on span "More Filters • 1" at bounding box center [269, 64] width 47 height 14
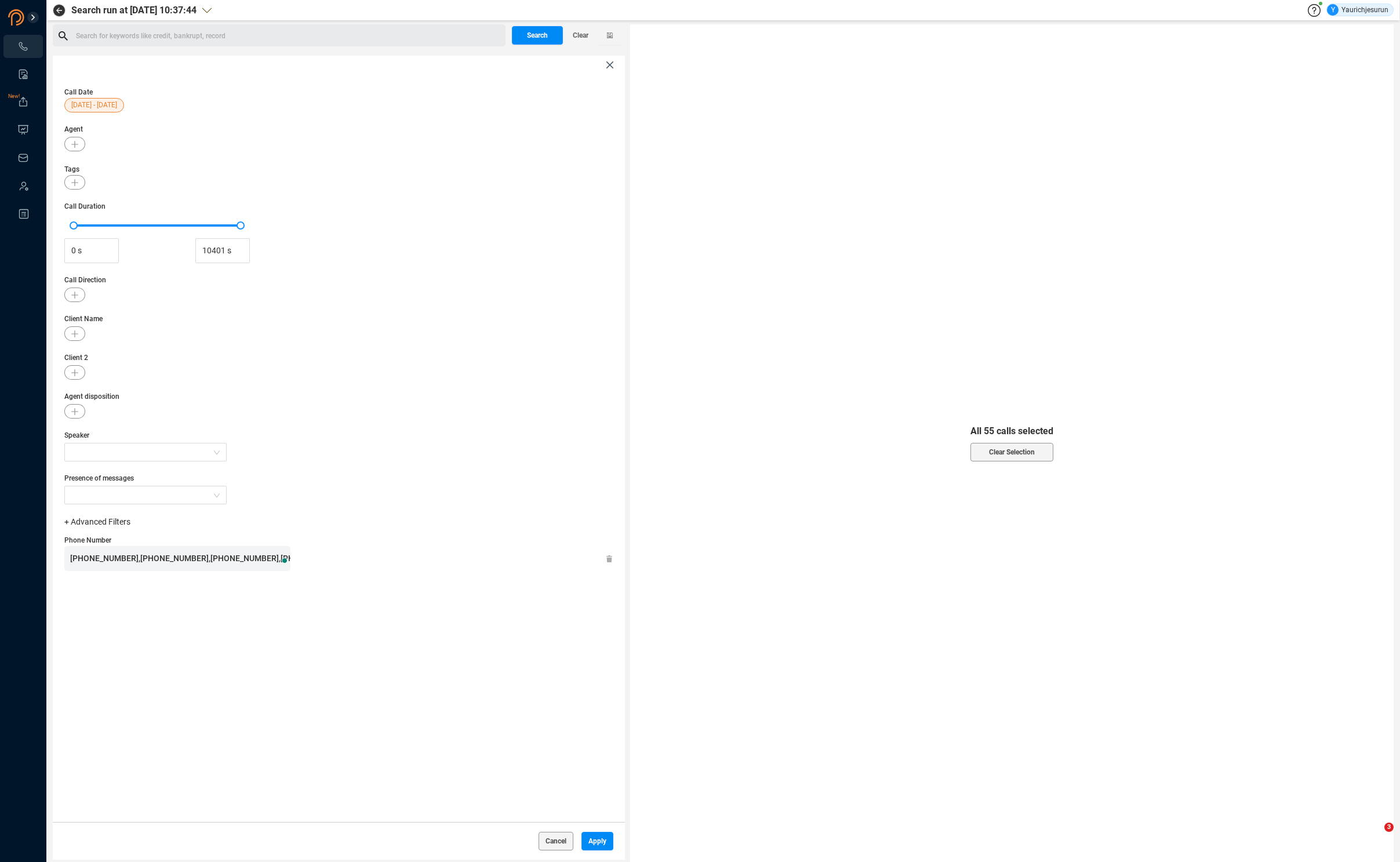
click at [597, 839] on span "Apply" at bounding box center [597, 841] width 18 height 19
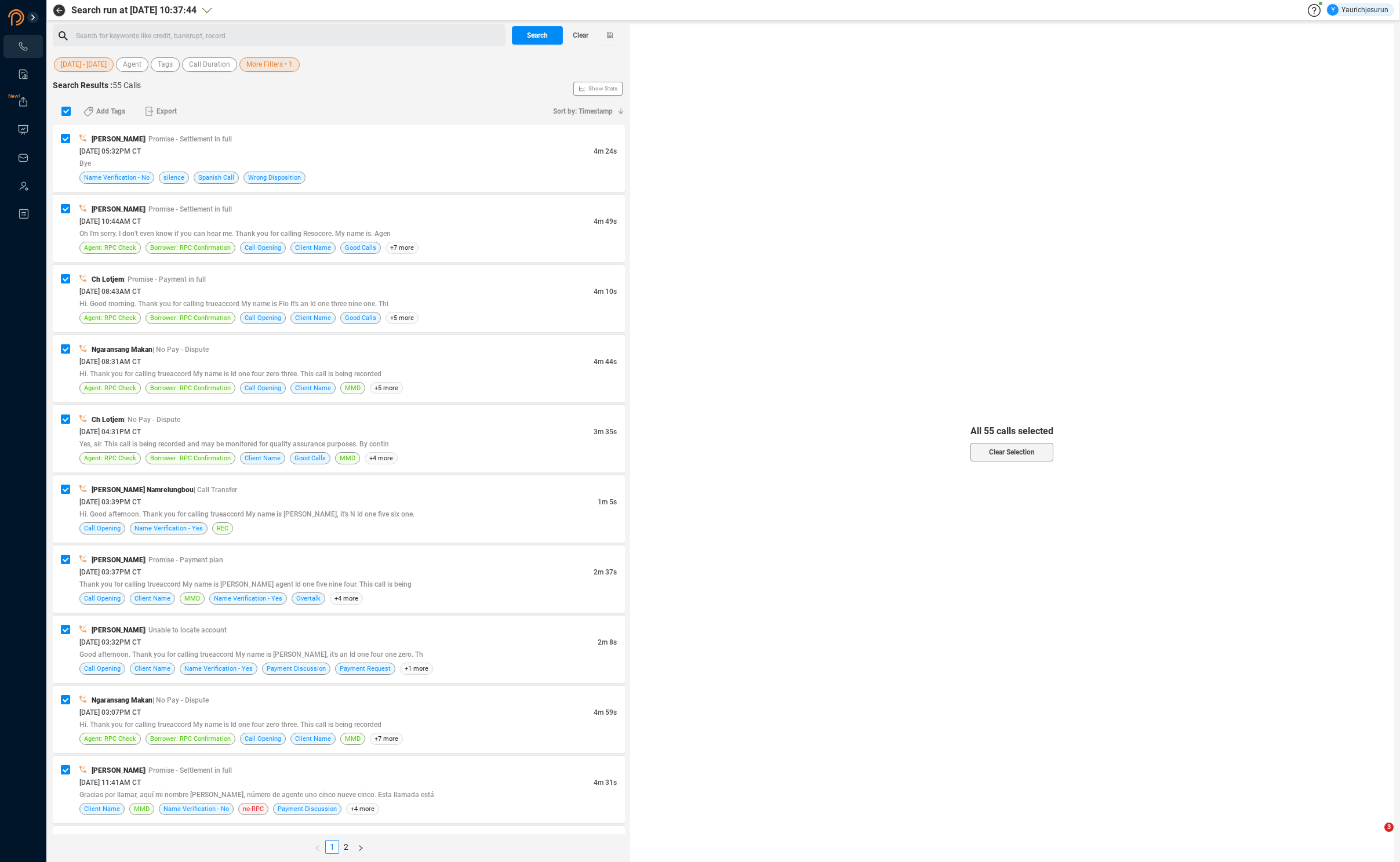
scroll to position [0, 0]
click at [530, 30] on span "Search" at bounding box center [537, 35] width 21 height 19
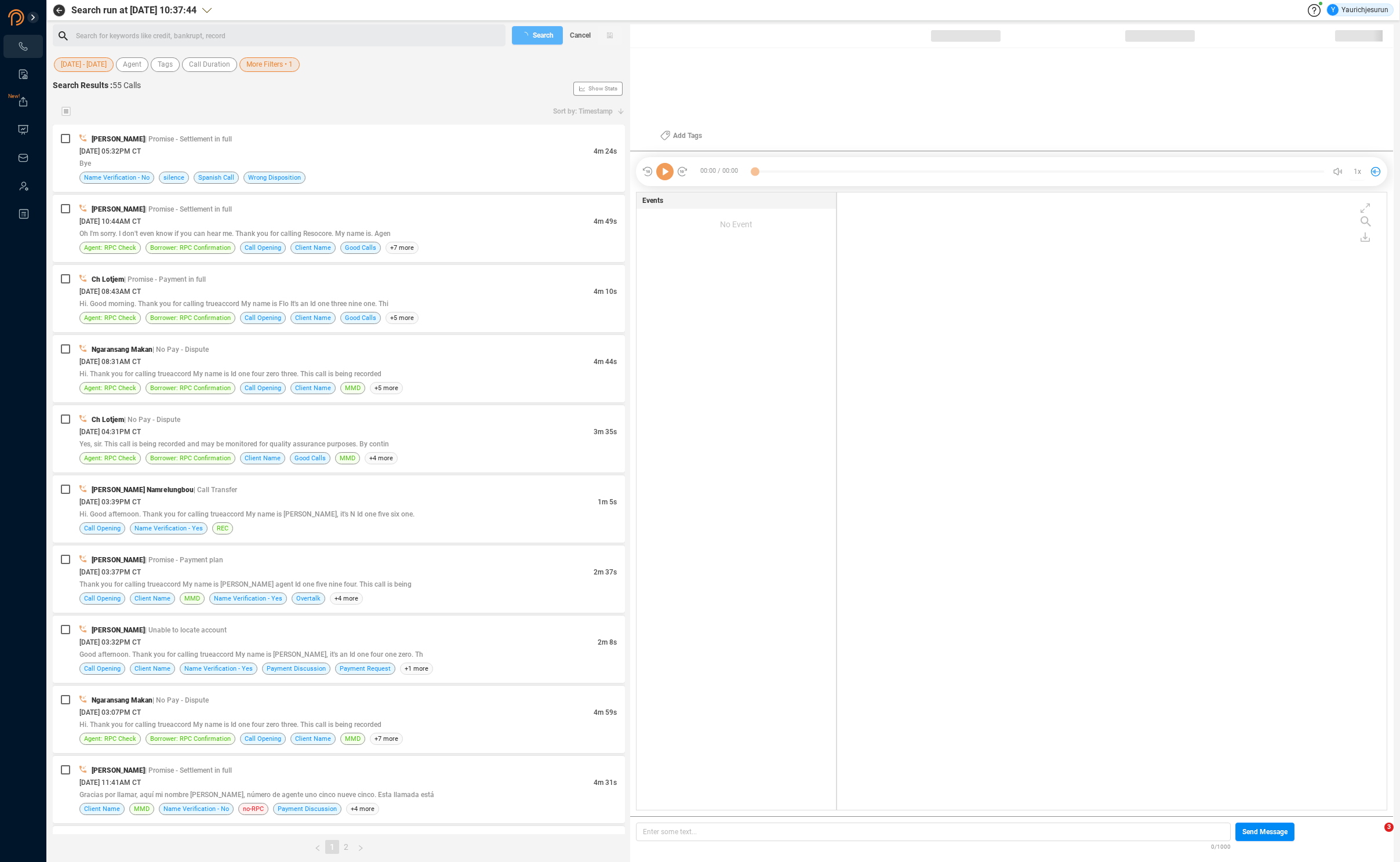
scroll to position [615, 545]
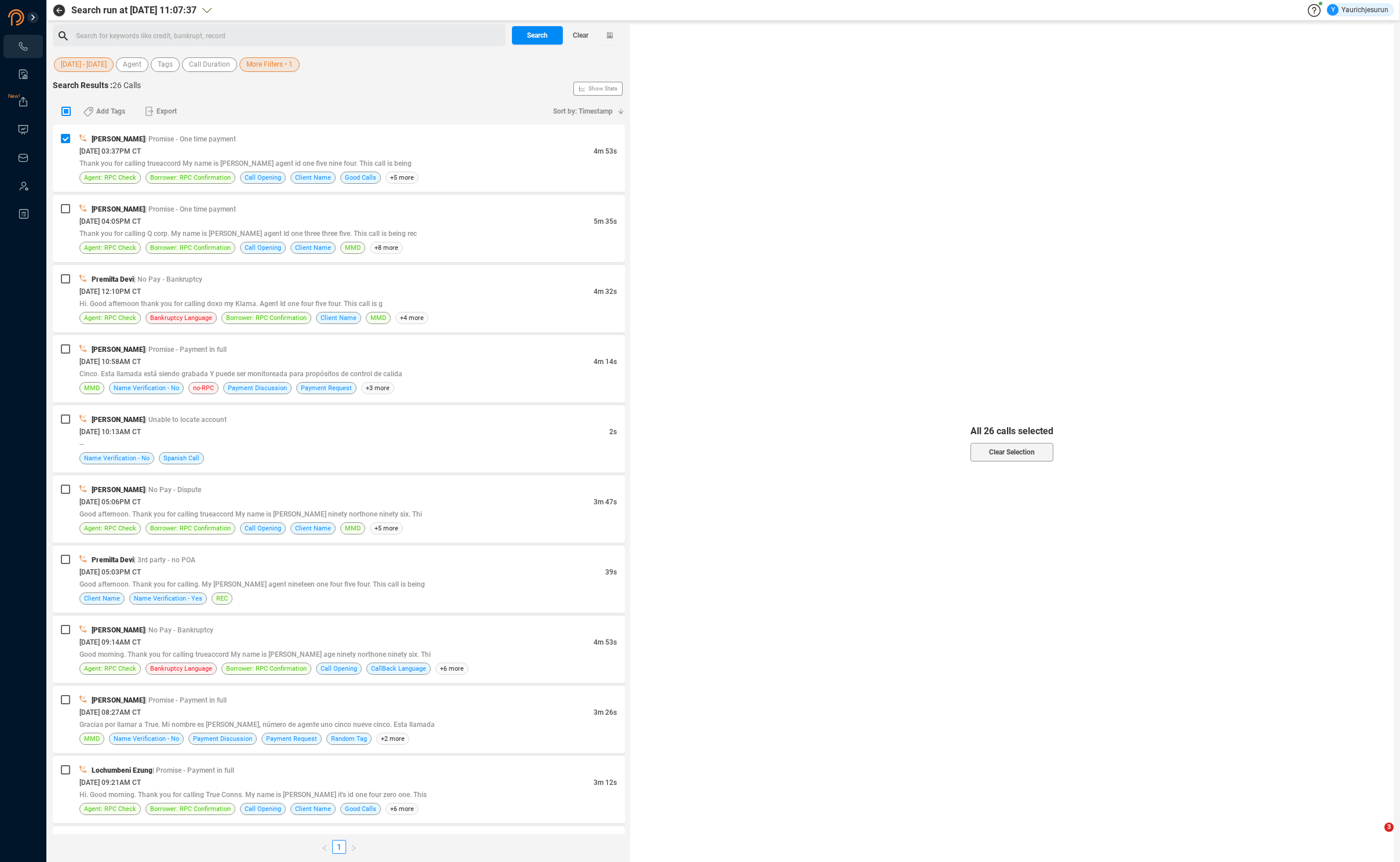
click at [65, 112] on input "checkbox" at bounding box center [66, 111] width 9 height 9
checkbox input "true"
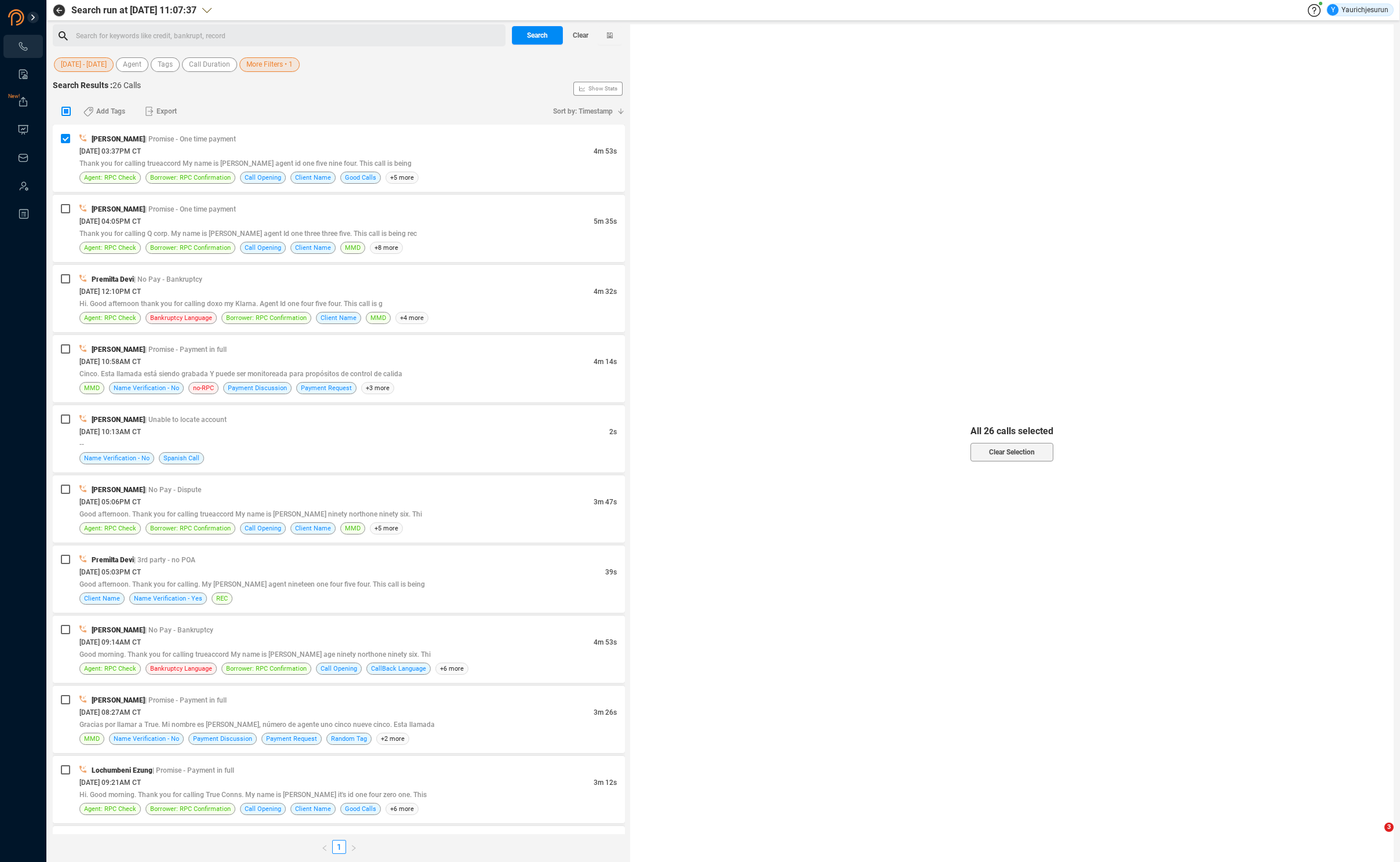
checkbox input "true"
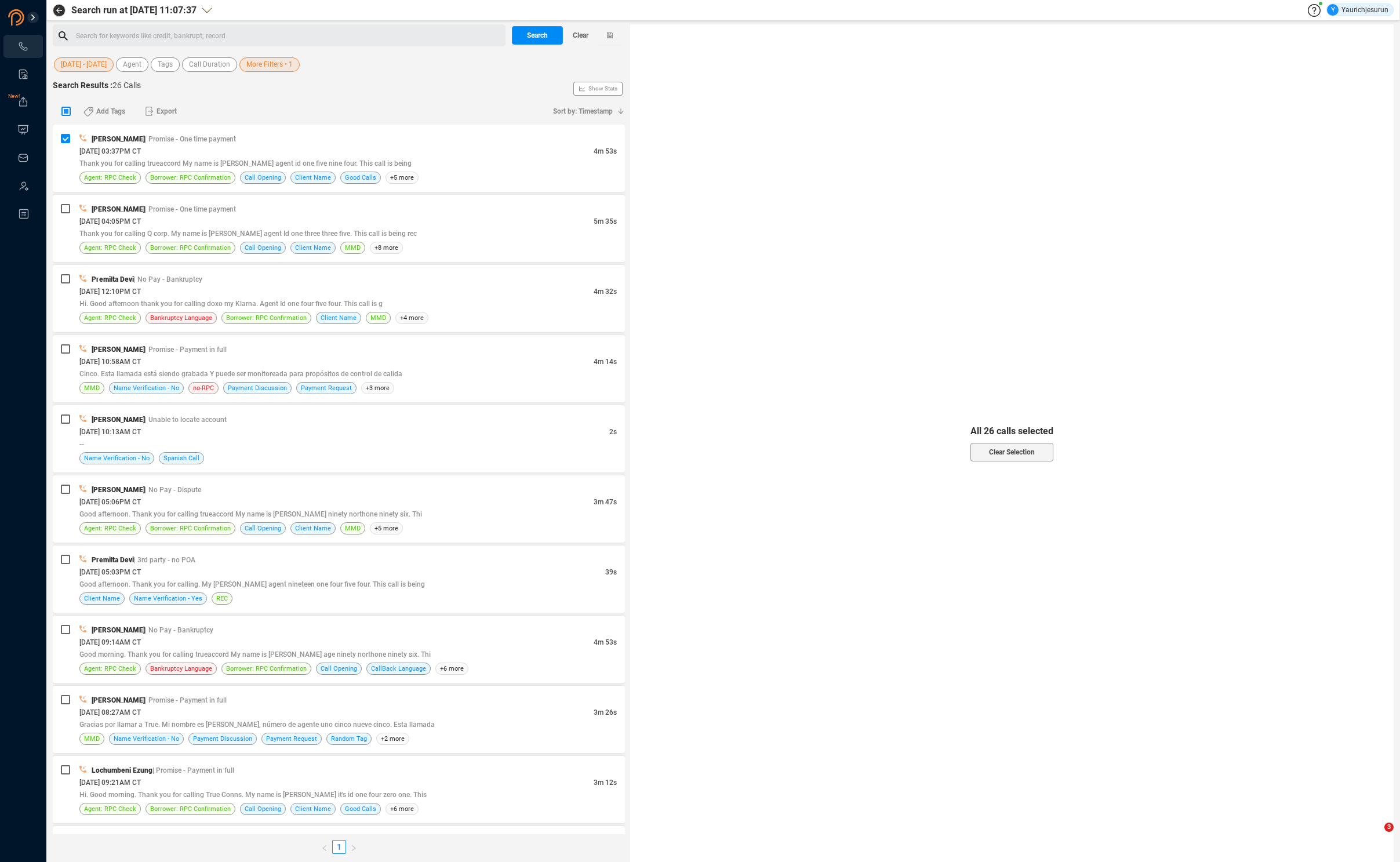
checkbox input "true"
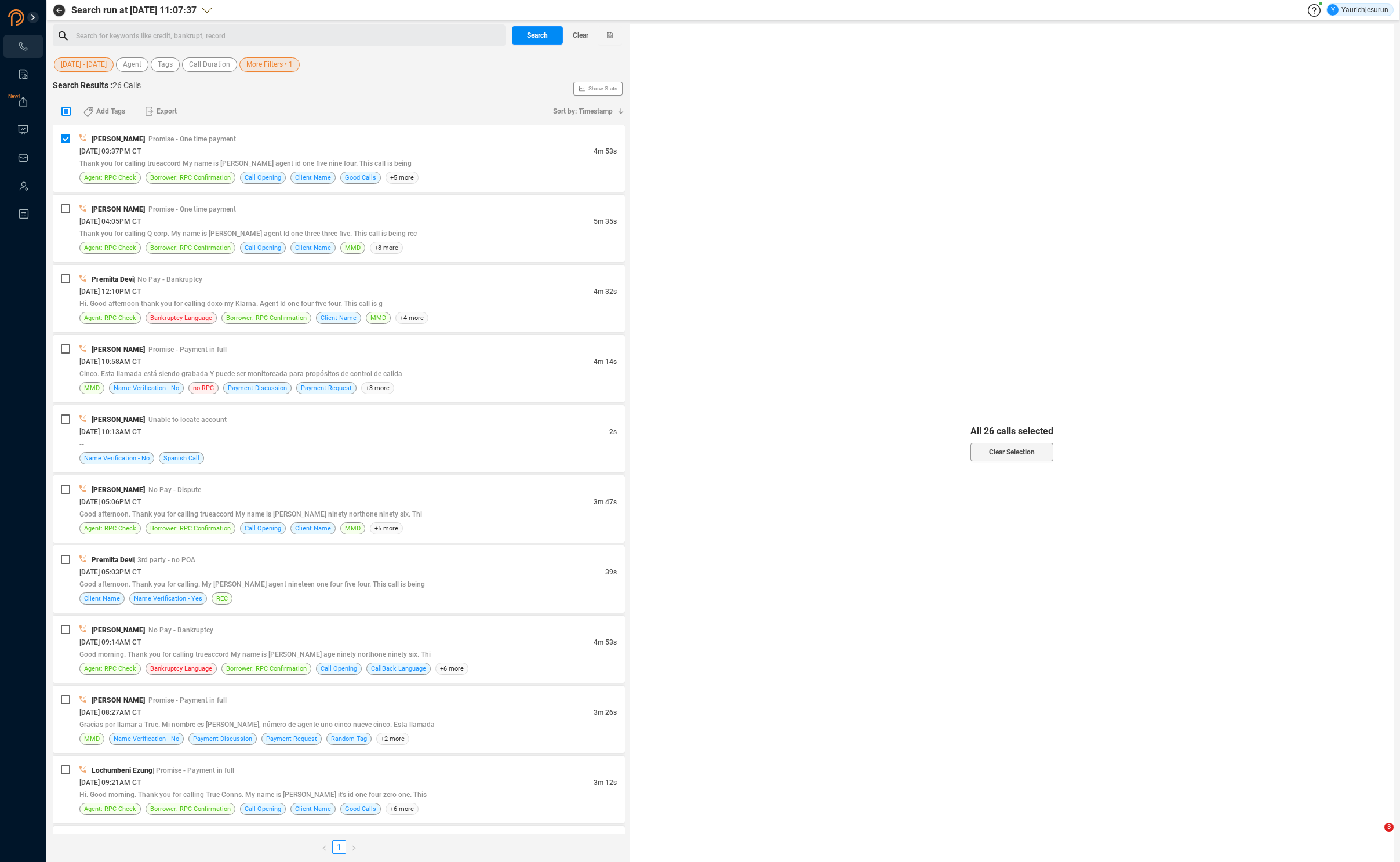
checkbox input "true"
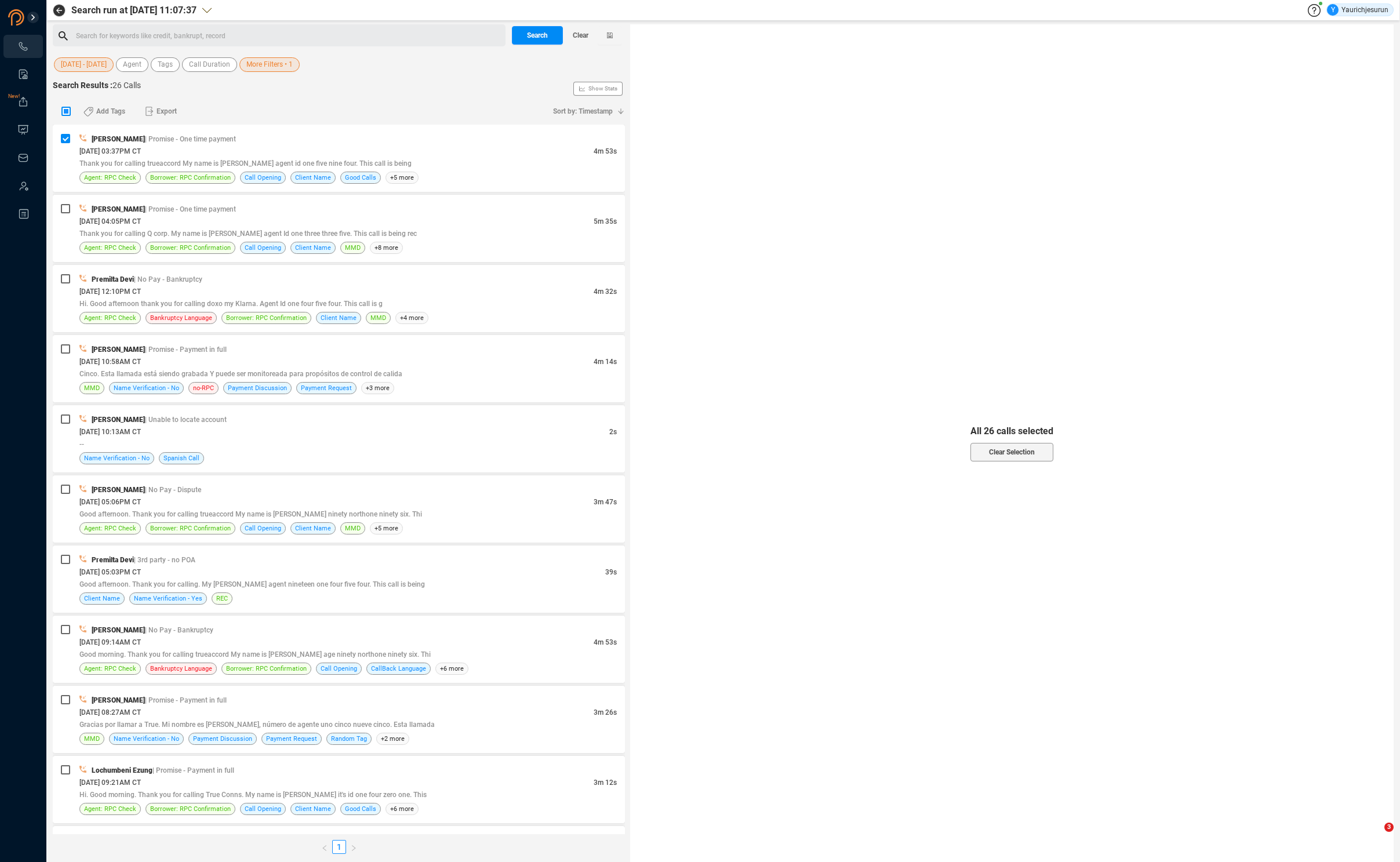
checkbox input "true"
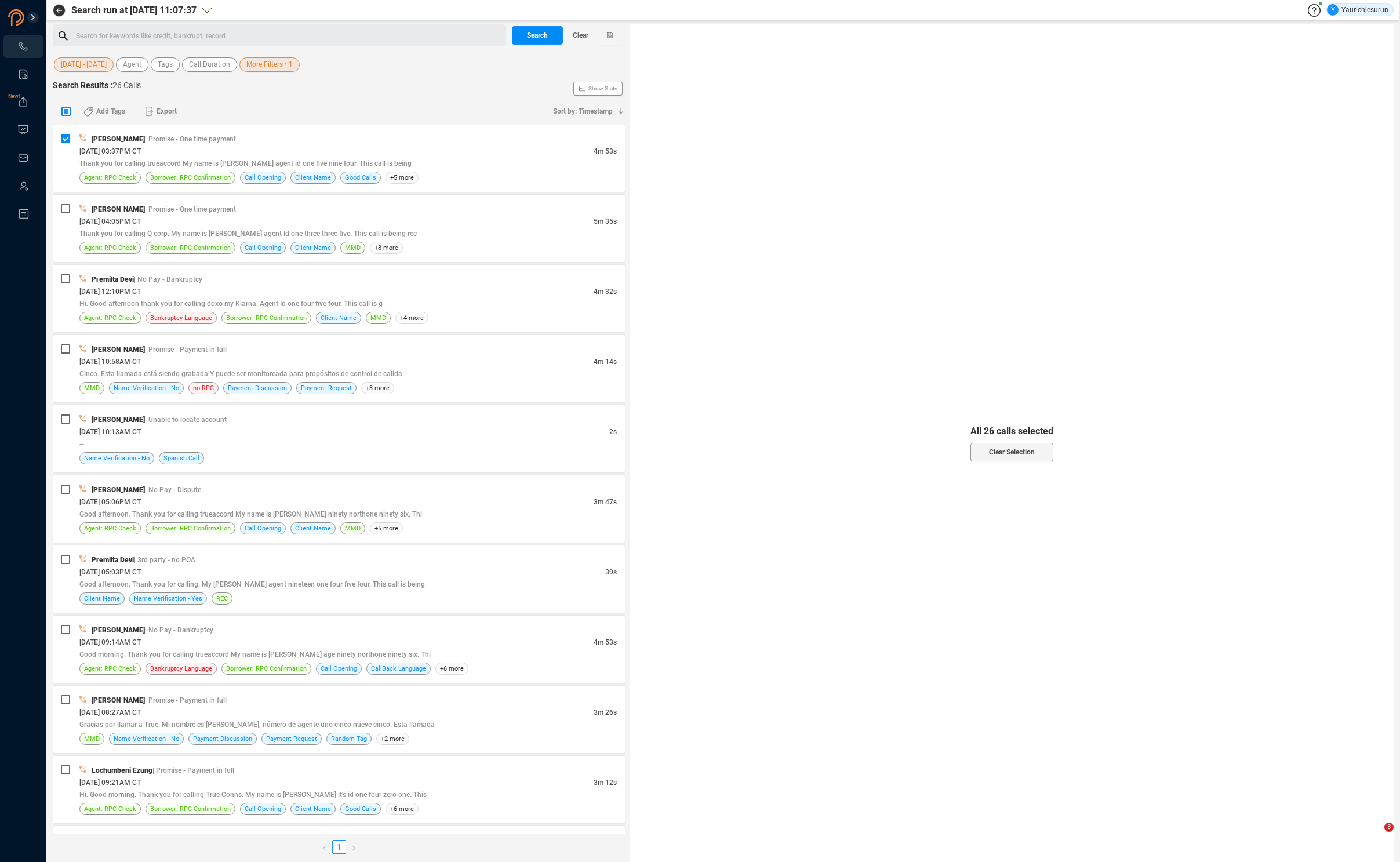
checkbox input "true"
click at [1034, 442] on button "Select All" at bounding box center [1011, 440] width 109 height 19
click at [150, 110] on icon "button" at bounding box center [150, 111] width 9 height 11
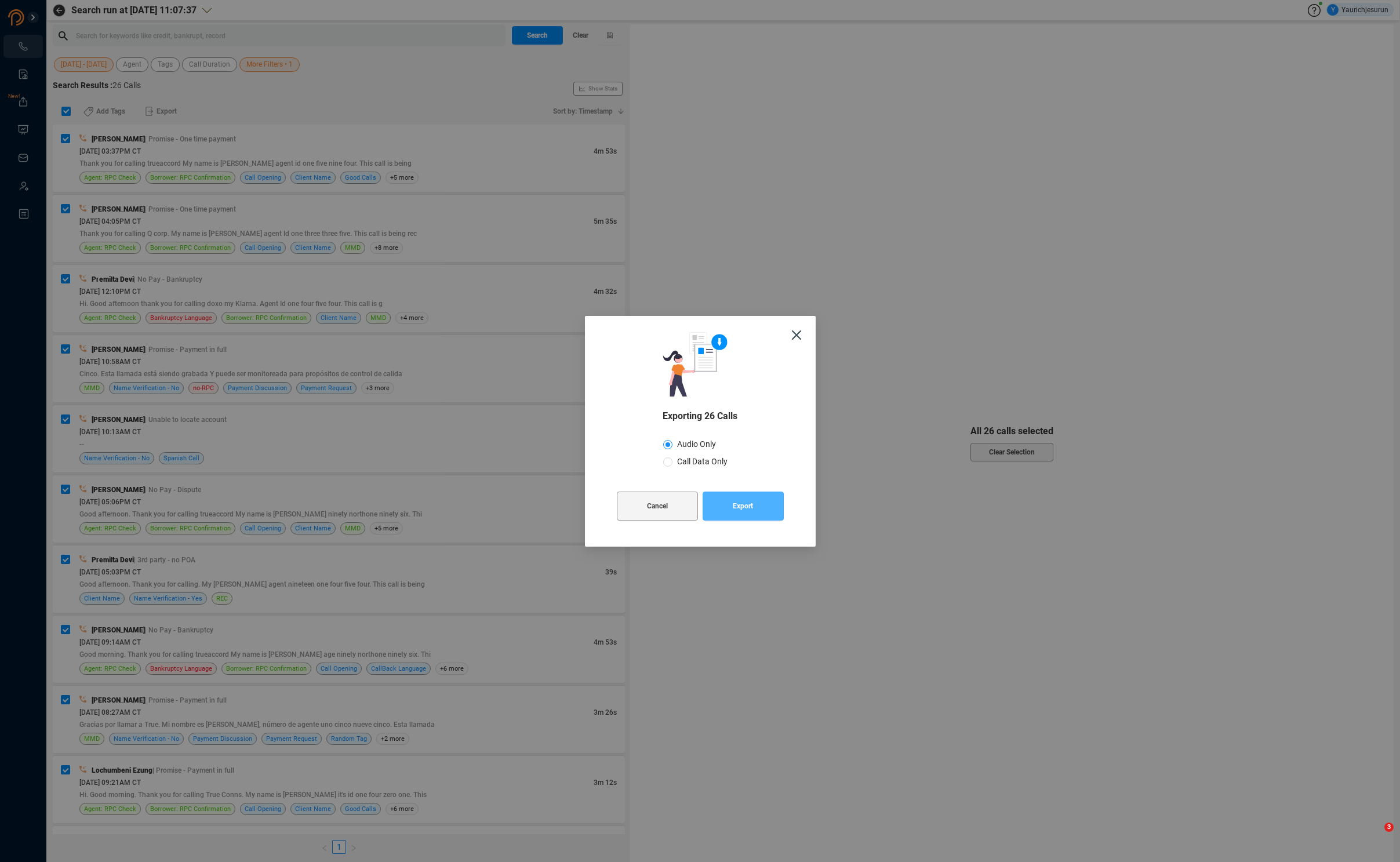
click at [748, 506] on span "Export" at bounding box center [743, 505] width 20 height 29
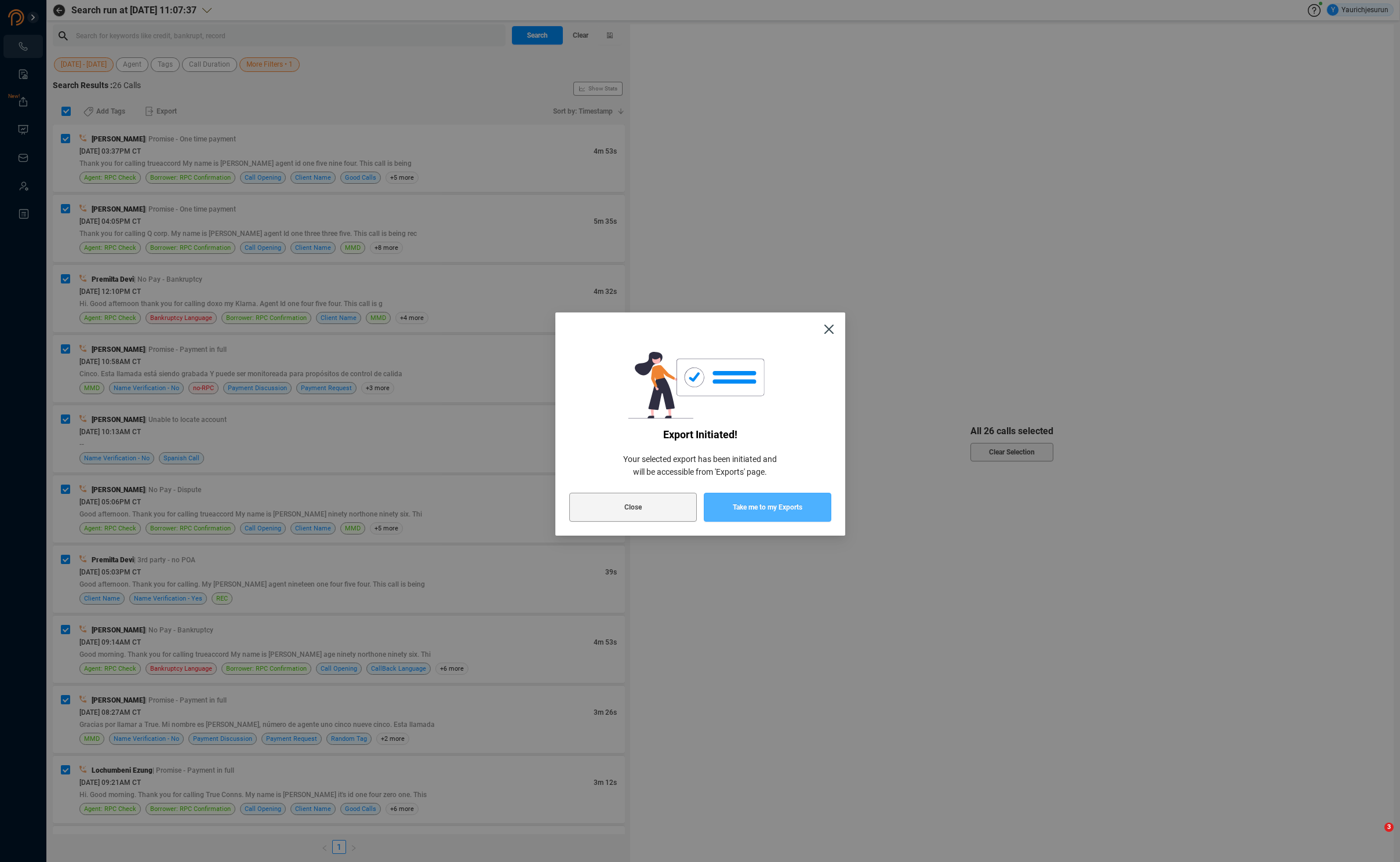
click at [748, 506] on span "Take me to my Exports" at bounding box center [767, 507] width 69 height 29
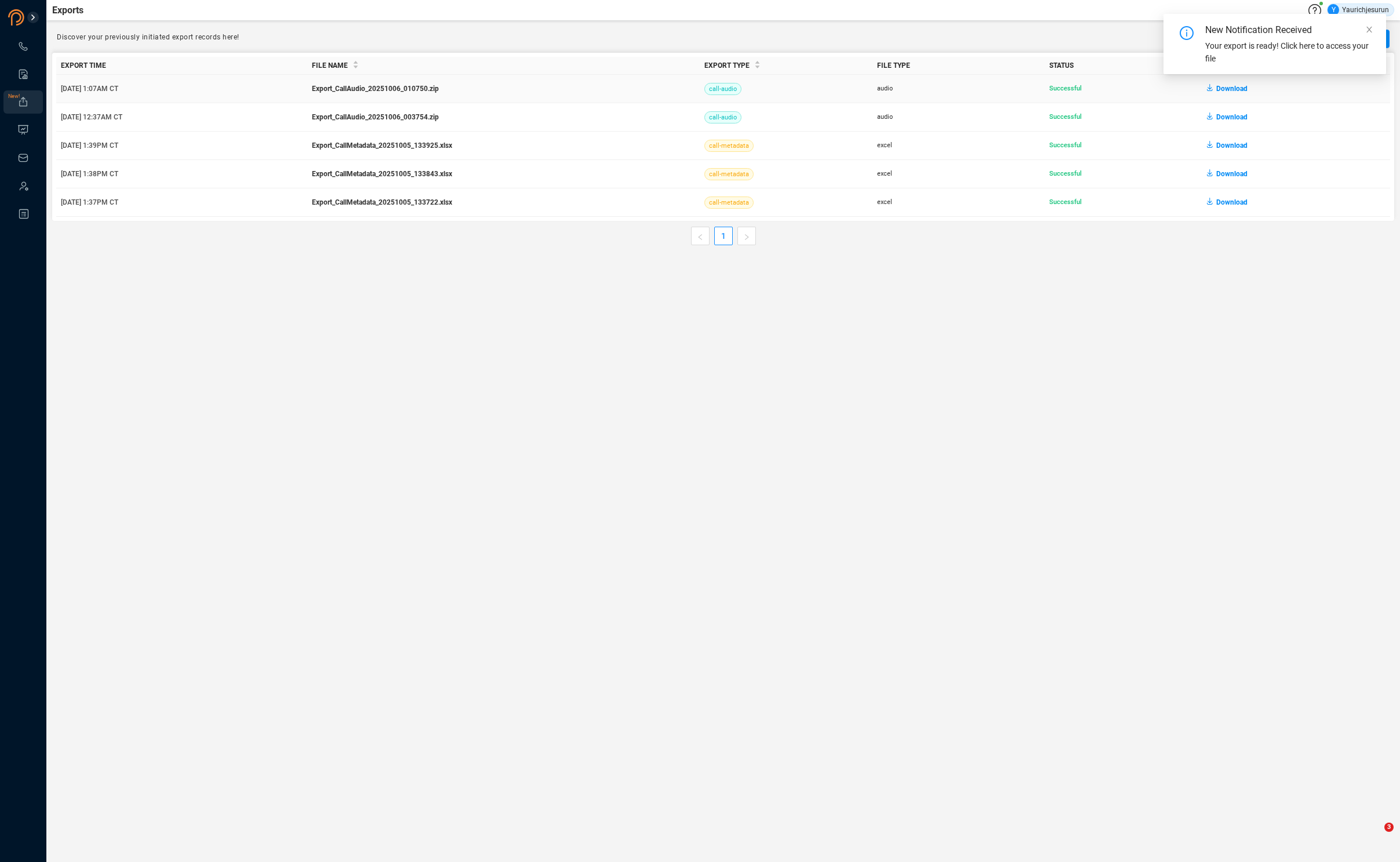
click at [1226, 87] on span "Download" at bounding box center [1232, 89] width 32 height 19
